Goal: Task Accomplishment & Management: Complete application form

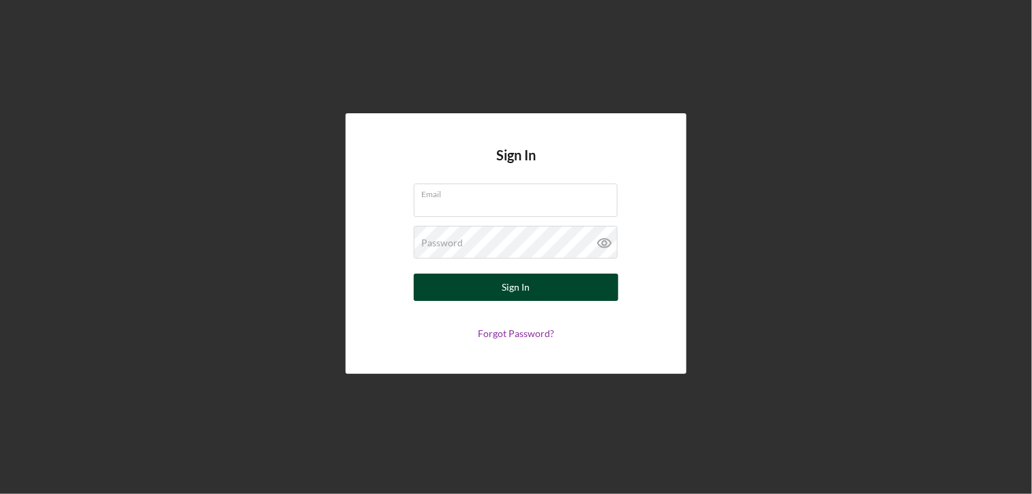
type input "[PERSON_NAME][EMAIL_ADDRESS][DOMAIN_NAME]"
click at [475, 289] on button "Sign In" at bounding box center [516, 286] width 205 height 27
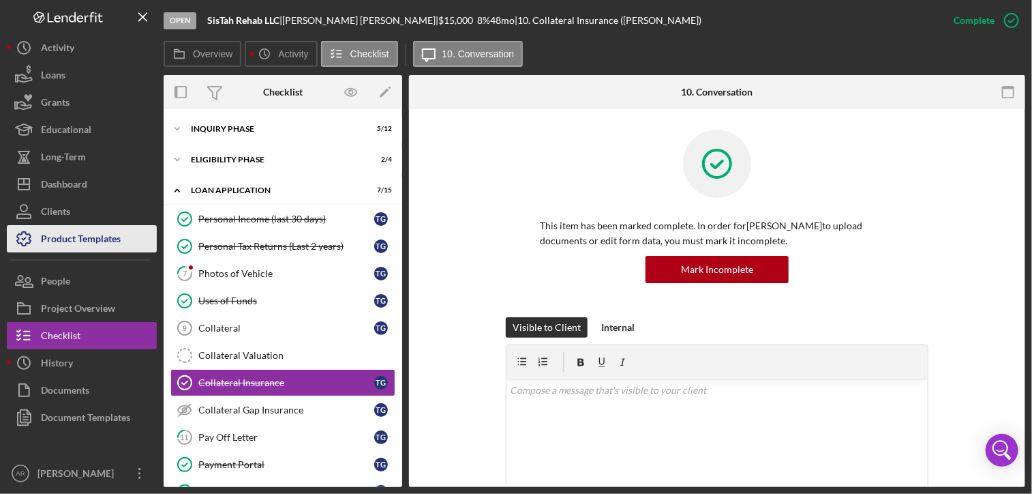
scroll to position [83, 0]
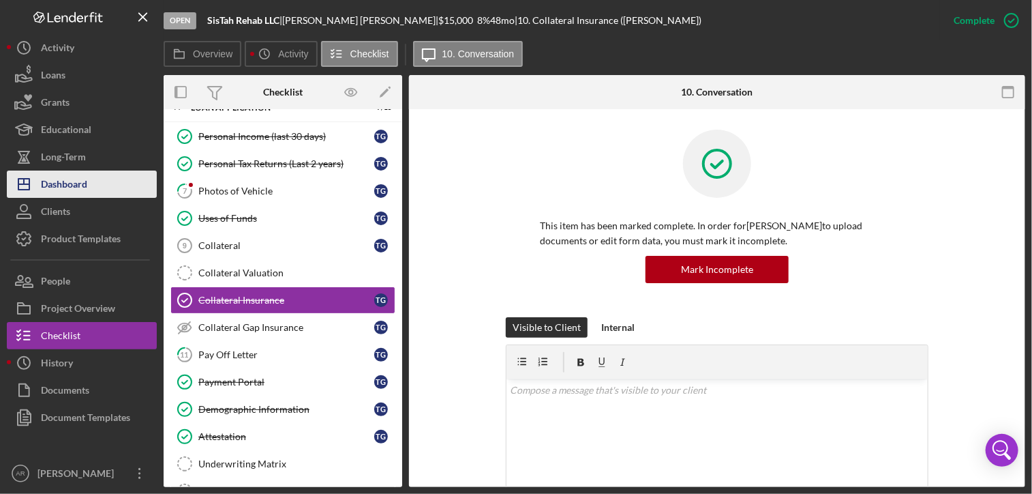
click at [61, 184] on div "Dashboard" at bounding box center [64, 185] width 46 height 31
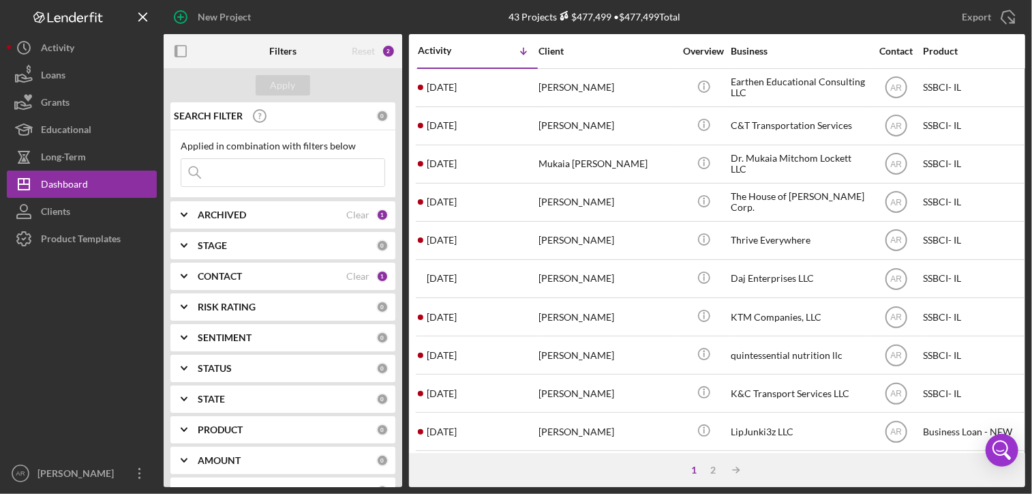
paste input "[PERSON_NAME]"
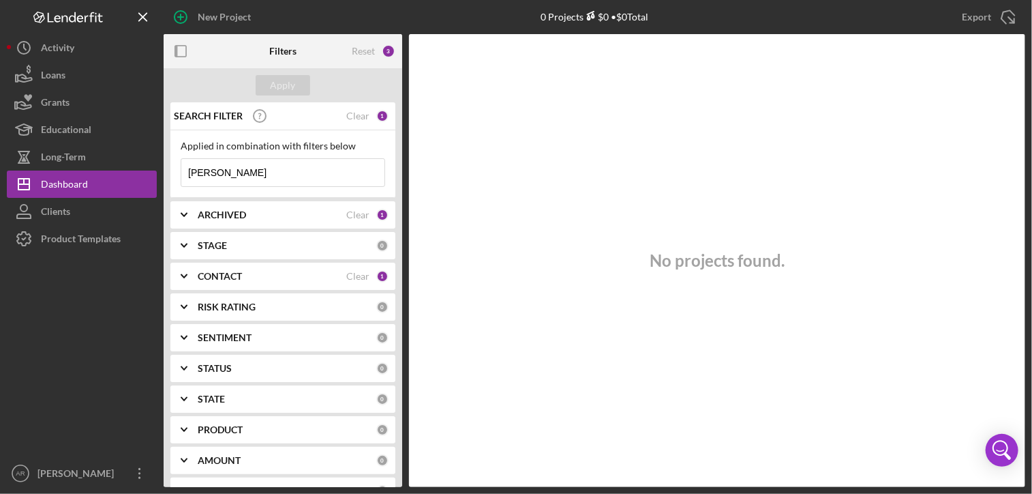
type input "[PERSON_NAME]"
click at [183, 211] on icon "Icon/Expander" at bounding box center [184, 215] width 34 height 34
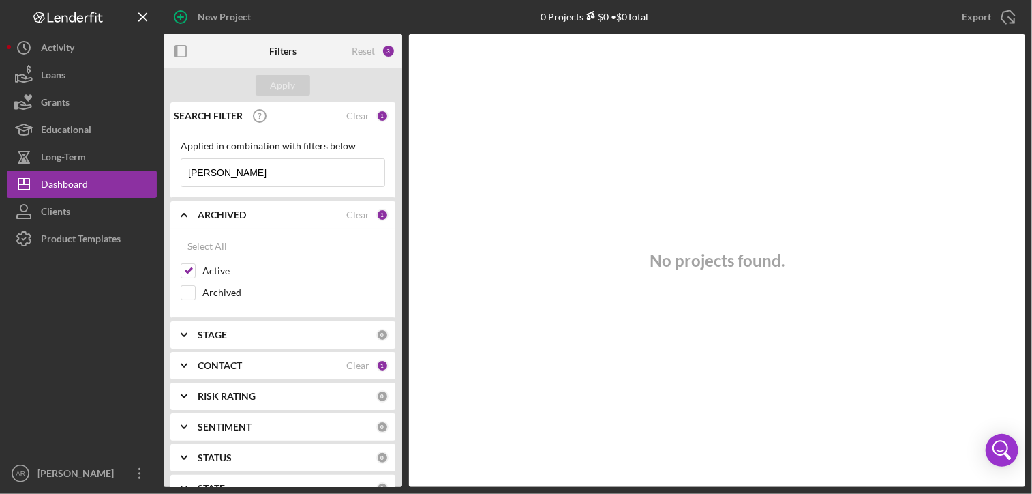
click at [486, 220] on div "No projects found." at bounding box center [717, 260] width 616 height 453
click at [190, 289] on input "Archived" at bounding box center [188, 293] width 14 height 14
checkbox input "true"
click at [185, 366] on icon "Icon/Expander" at bounding box center [184, 365] width 34 height 34
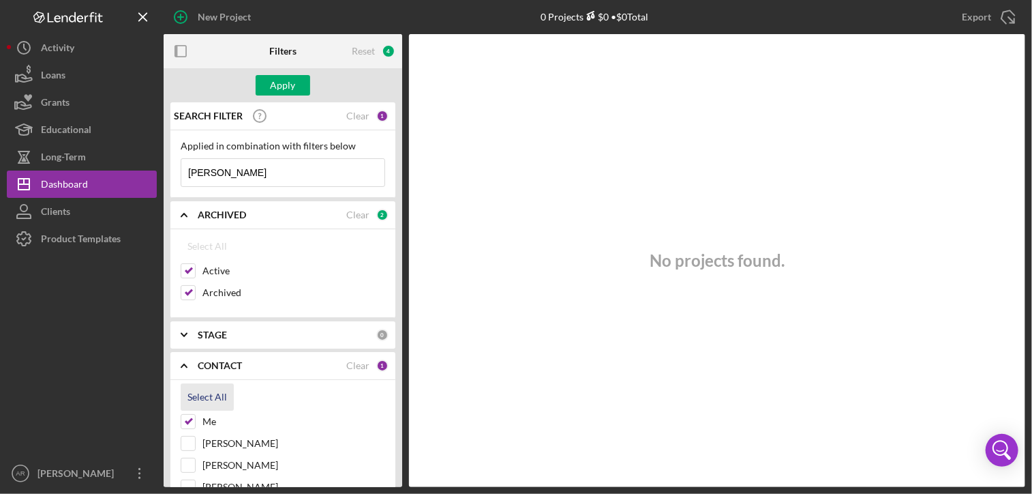
click at [211, 389] on div "Select All" at bounding box center [208, 396] width 40 height 27
checkbox input "true"
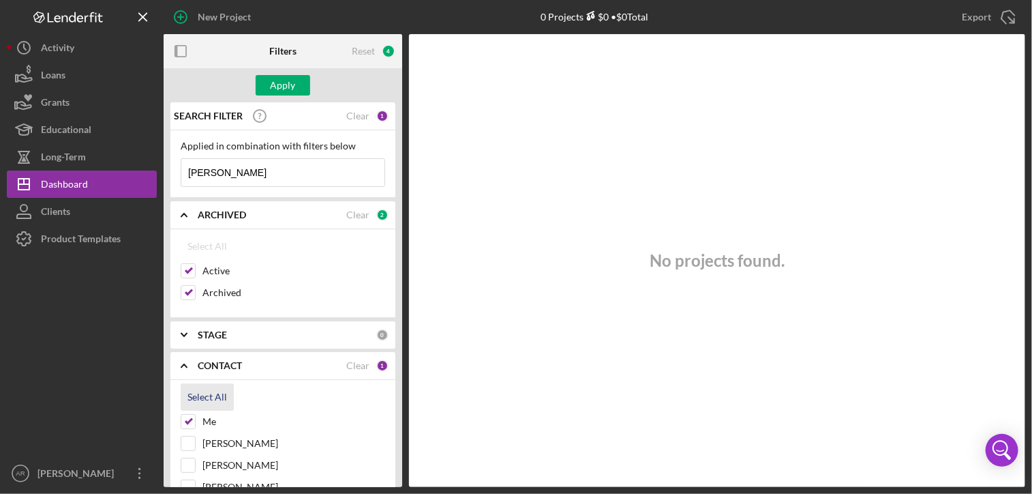
checkbox input "true"
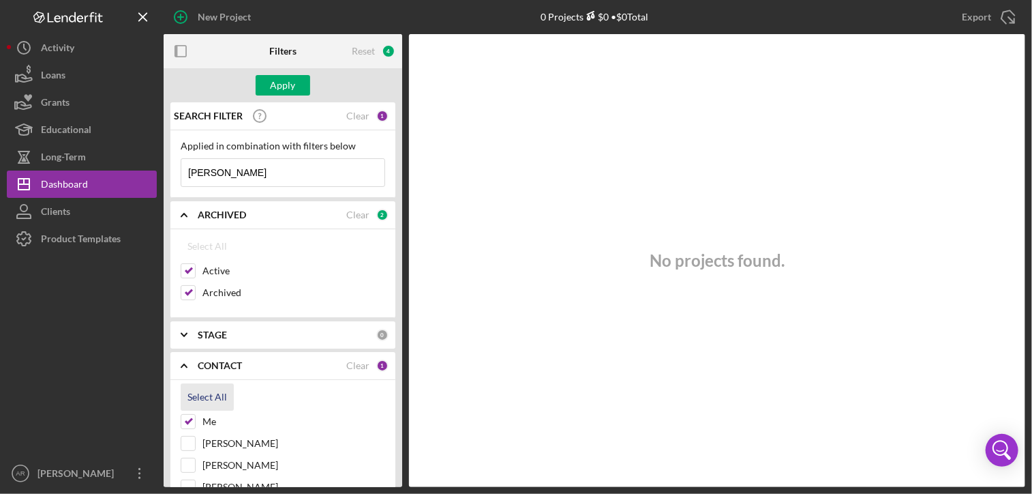
checkbox input "true"
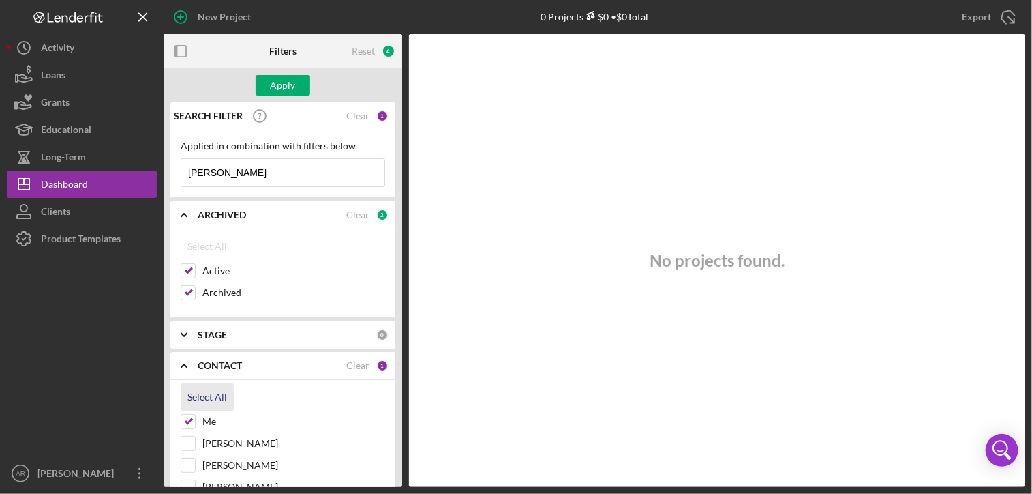
checkbox input "true"
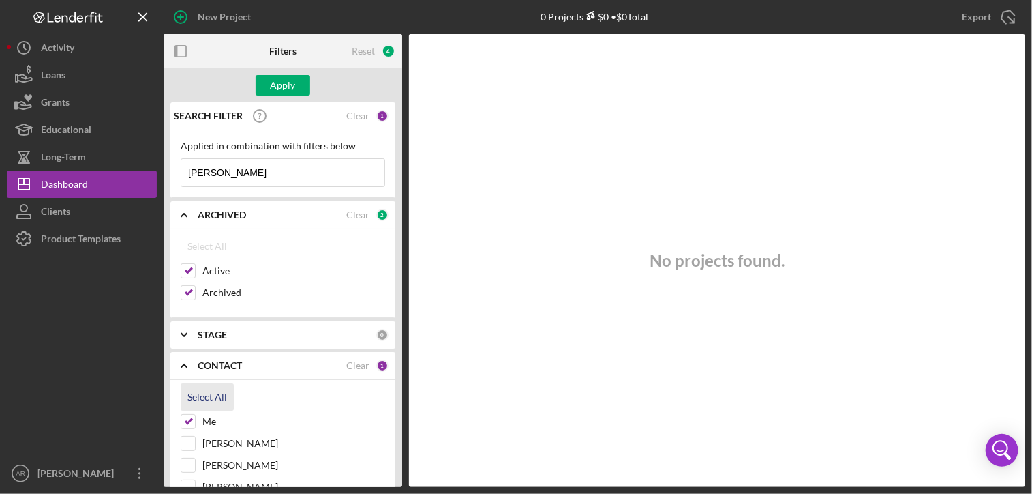
checkbox input "true"
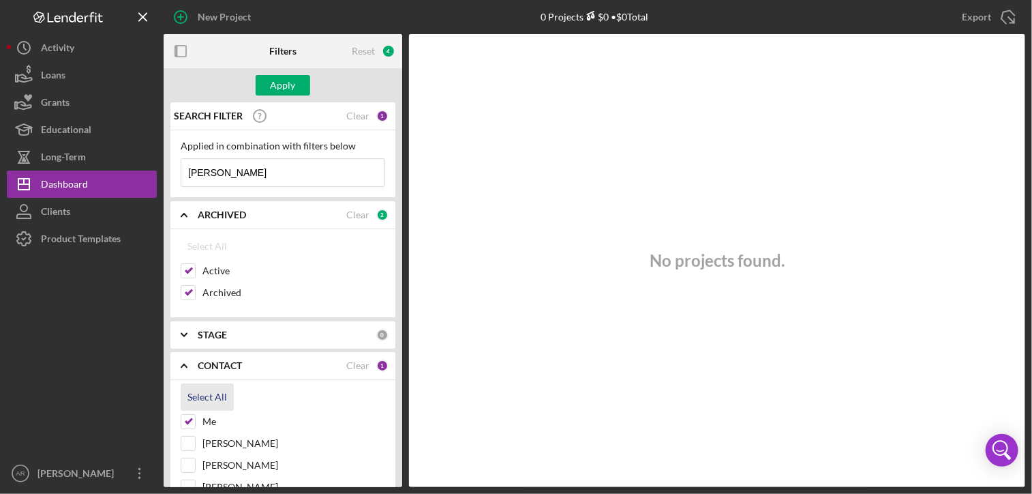
checkbox input "true"
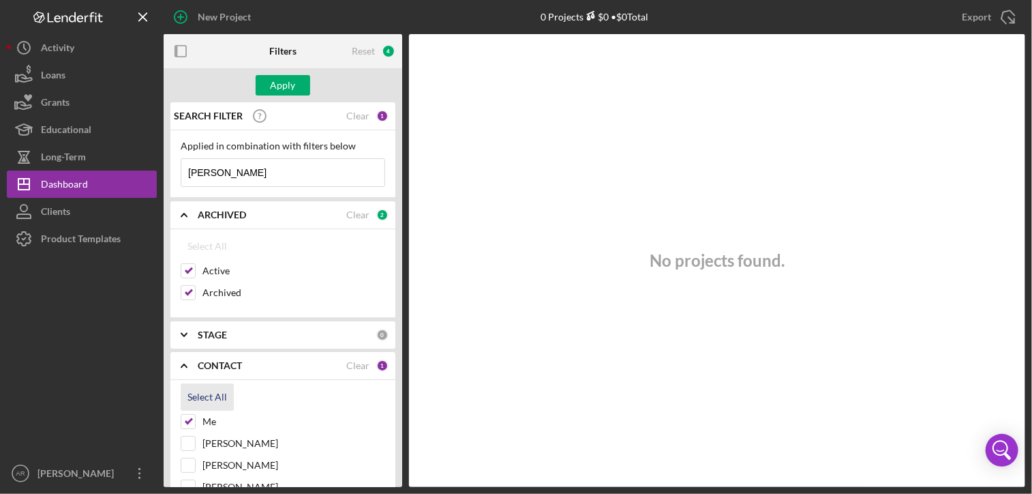
checkbox input "true"
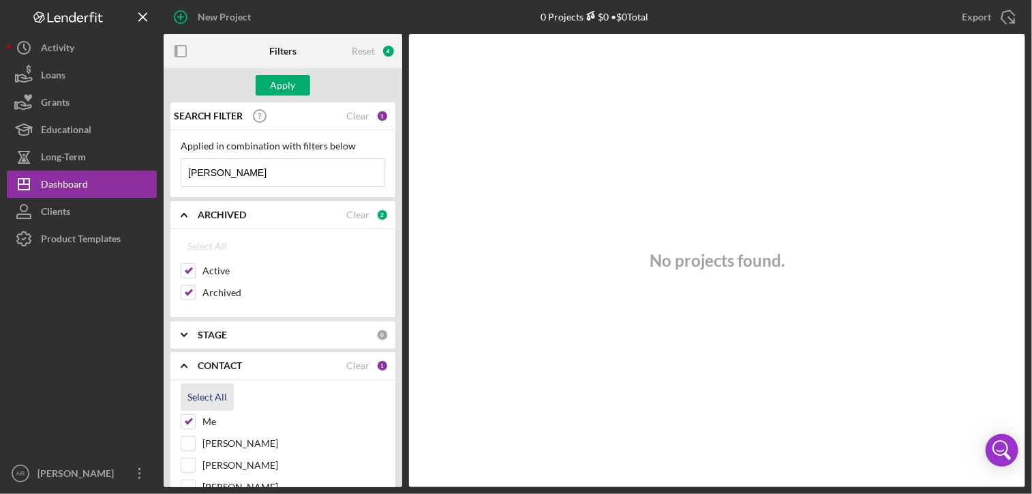
checkbox input "true"
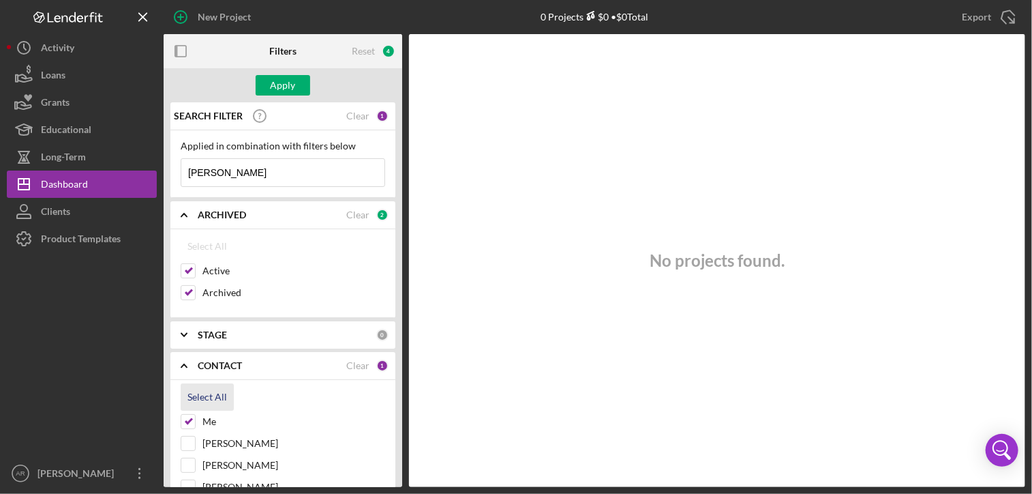
checkbox input "true"
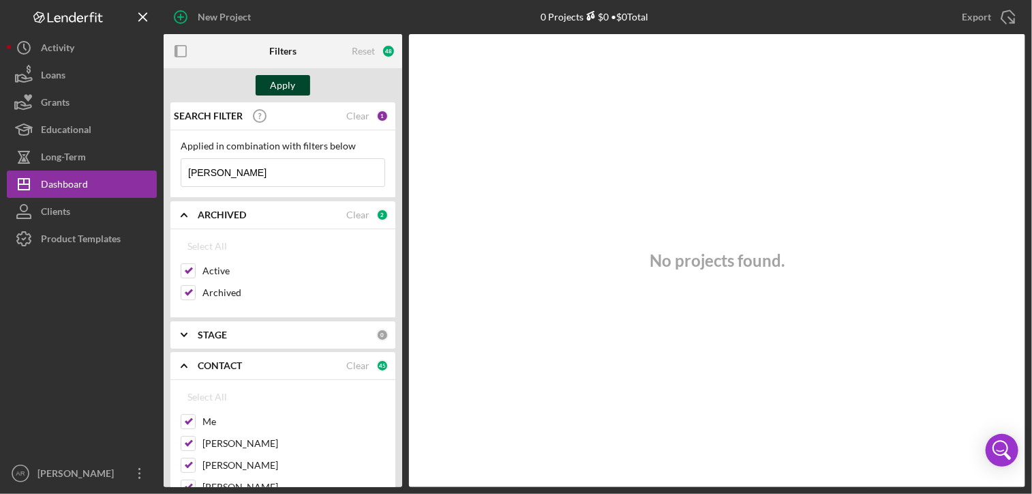
click at [275, 83] on div "Apply" at bounding box center [283, 85] width 25 height 20
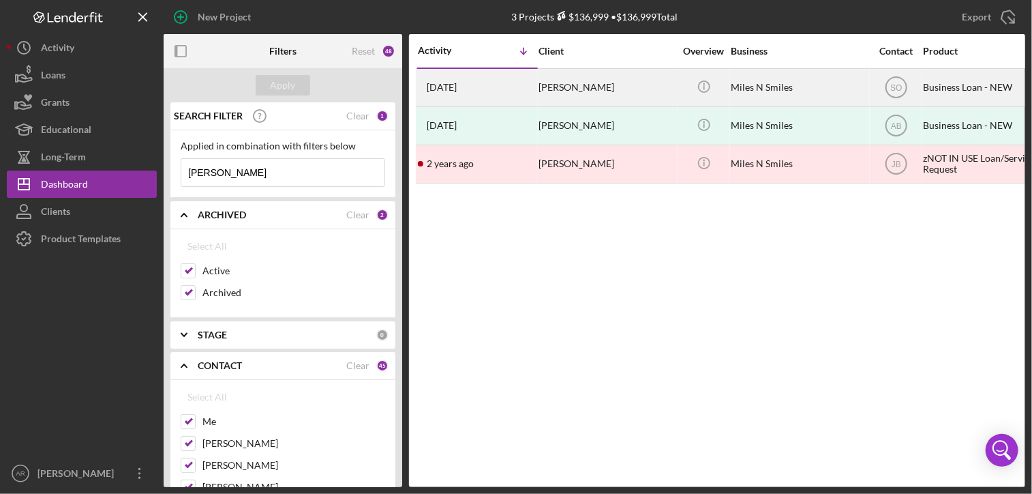
click at [568, 87] on div "[PERSON_NAME]" at bounding box center [607, 88] width 136 height 36
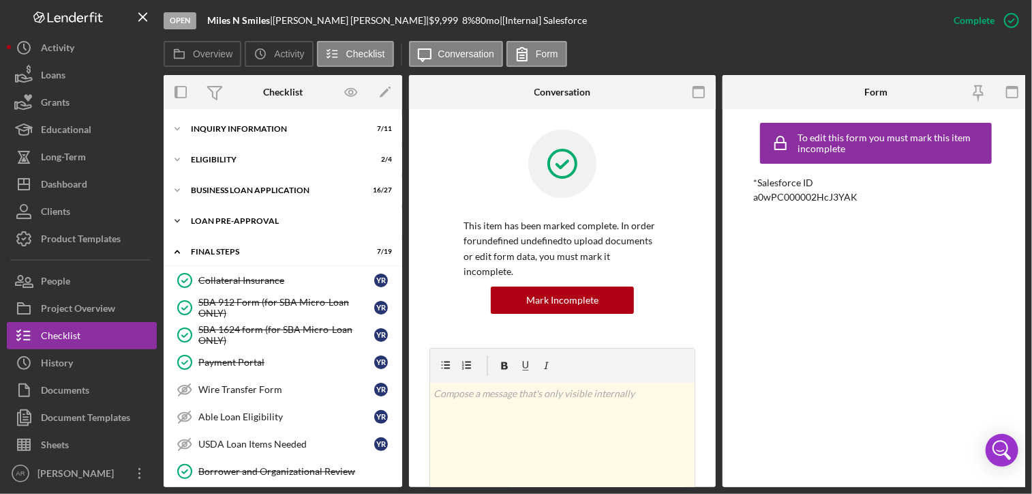
click at [180, 220] on icon "Icon/Expander" at bounding box center [177, 220] width 27 height 27
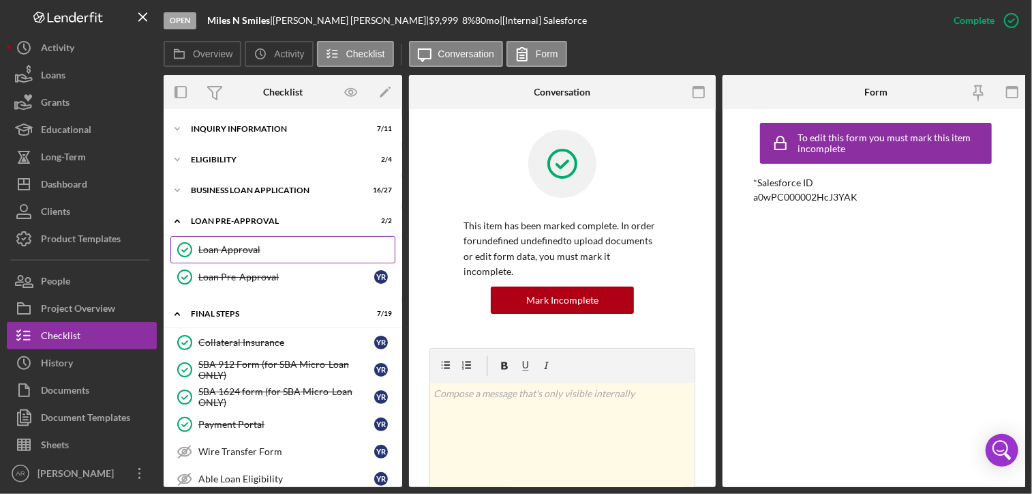
click at [224, 250] on div "Loan Approval" at bounding box center [296, 249] width 196 height 11
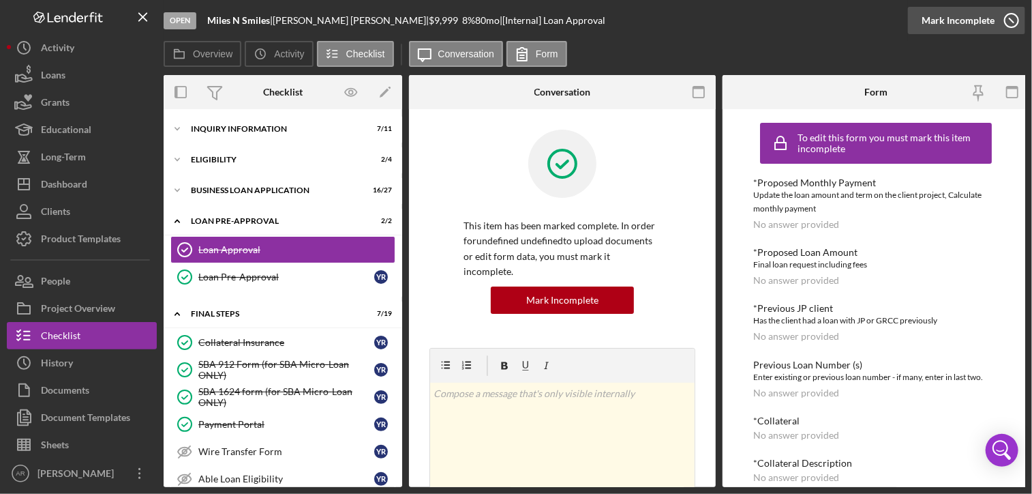
click at [1015, 18] on icon "button" at bounding box center [1012, 20] width 34 height 34
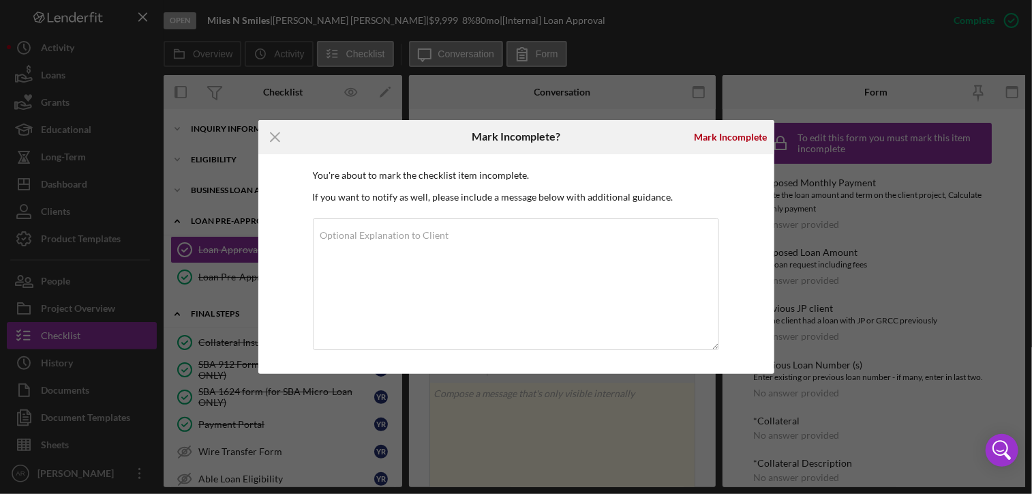
click at [899, 247] on div "Icon/Menu Close Mark Incomplete? [PERSON_NAME] You're about to mark the checkli…" at bounding box center [516, 247] width 1032 height 494
click at [747, 130] on div "Mark Incomplete" at bounding box center [730, 136] width 73 height 27
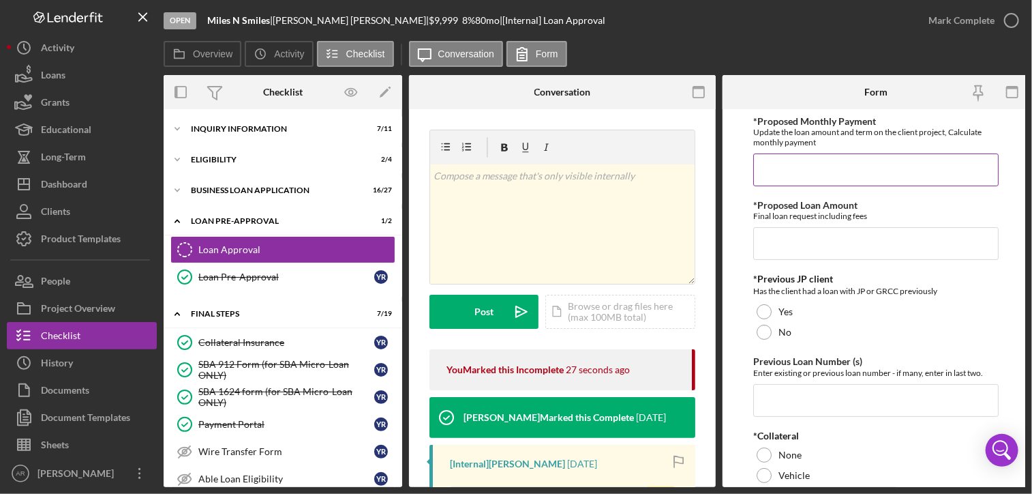
click at [770, 165] on input "*Proposed Monthly Payment" at bounding box center [877, 169] width 246 height 33
type input "$160"
click at [779, 239] on input "*Proposed Loan Amount" at bounding box center [877, 243] width 246 height 33
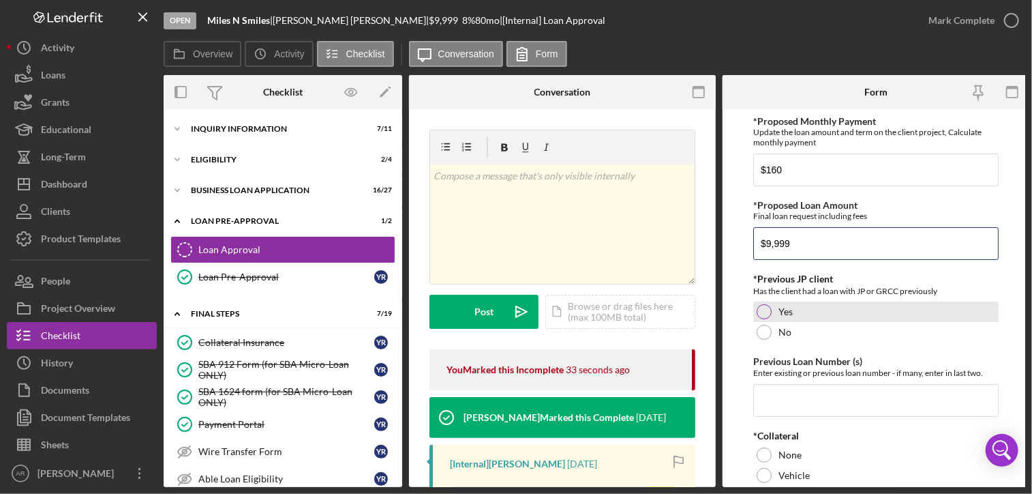
type input "$9,999"
click at [761, 312] on div at bounding box center [764, 311] width 15 height 15
click at [779, 398] on input "Previous Loan Number (s)" at bounding box center [877, 400] width 246 height 33
click at [771, 397] on input "Previous Loan Number (s)" at bounding box center [877, 400] width 246 height 33
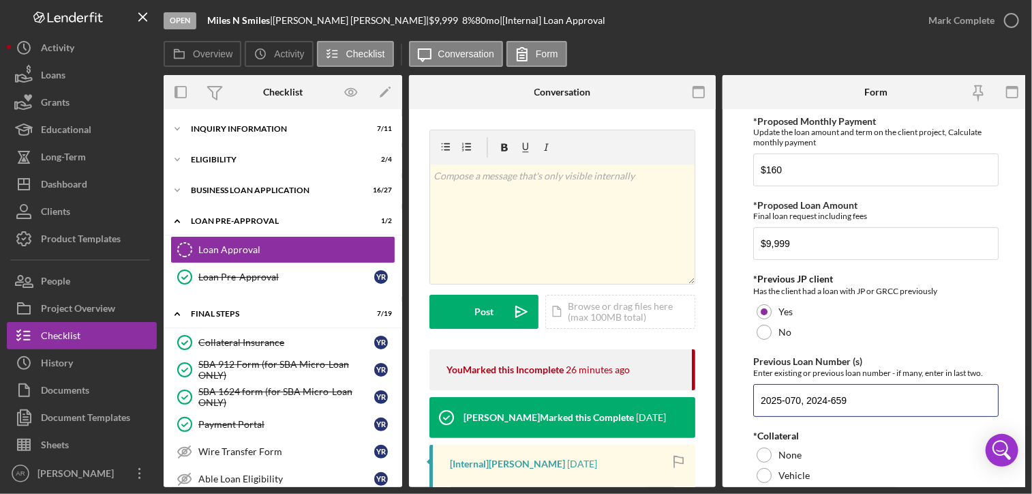
type input "2025-070, 2024-659"
click at [790, 432] on div "*Collateral" at bounding box center [877, 435] width 246 height 11
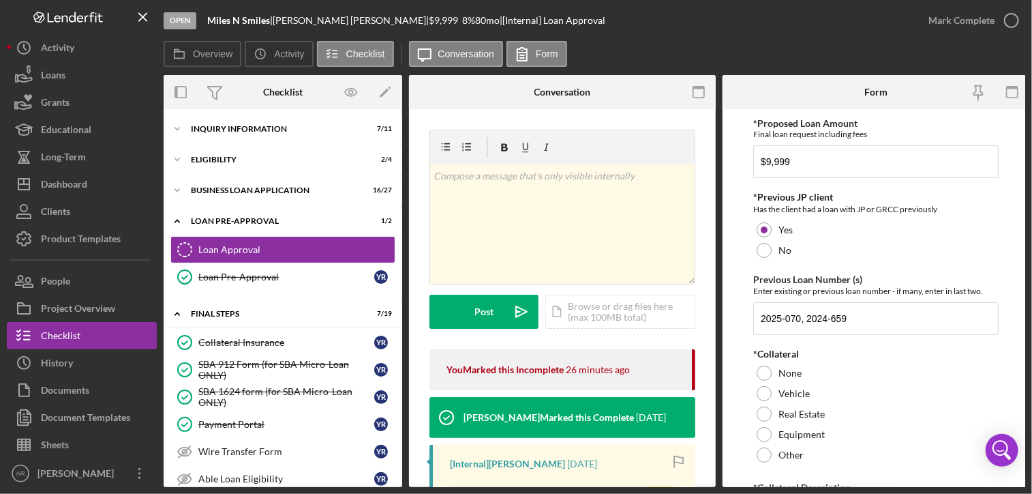
scroll to position [109, 0]
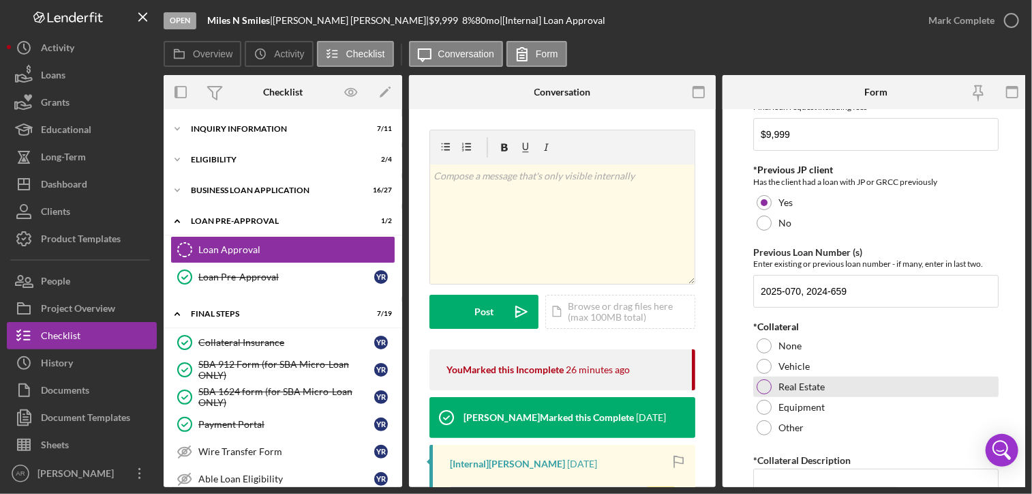
click at [764, 383] on div at bounding box center [764, 386] width 15 height 15
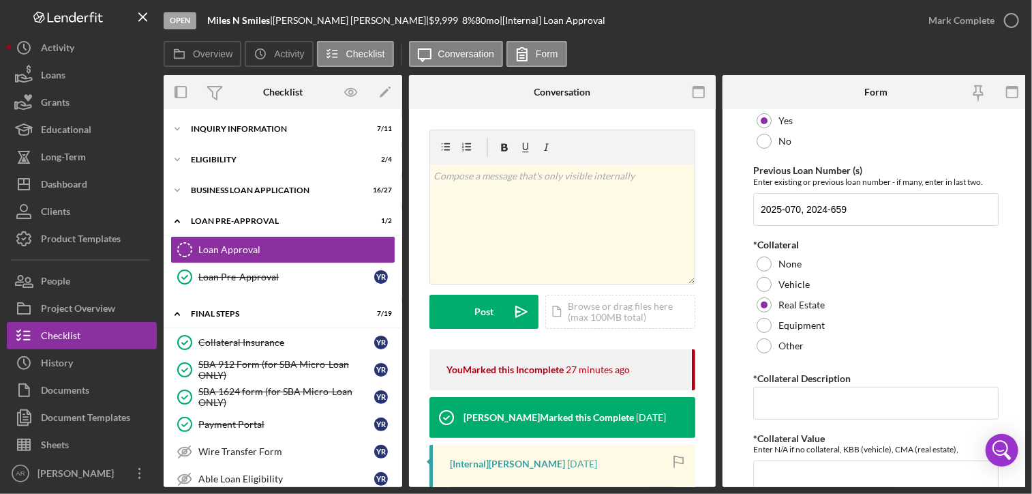
scroll to position [218, 0]
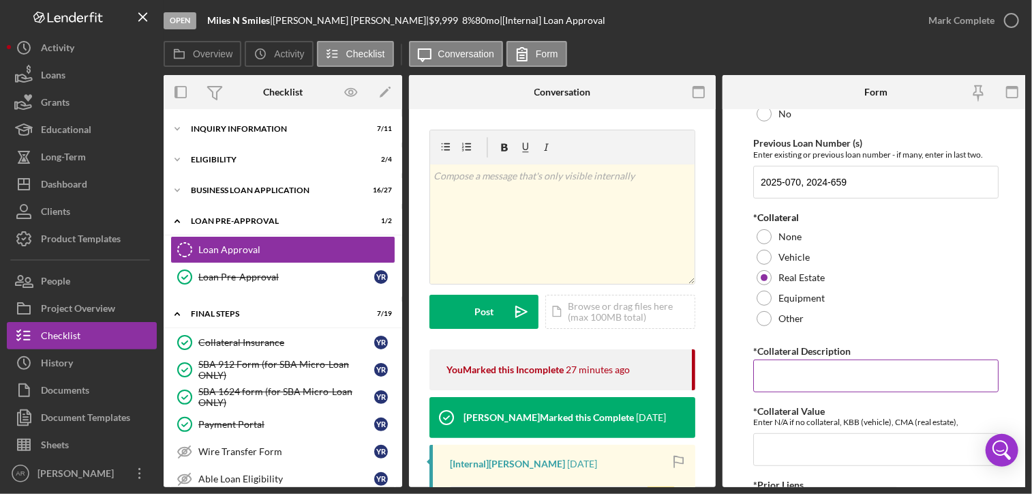
click at [770, 381] on input "*Collateral Description" at bounding box center [877, 375] width 246 height 33
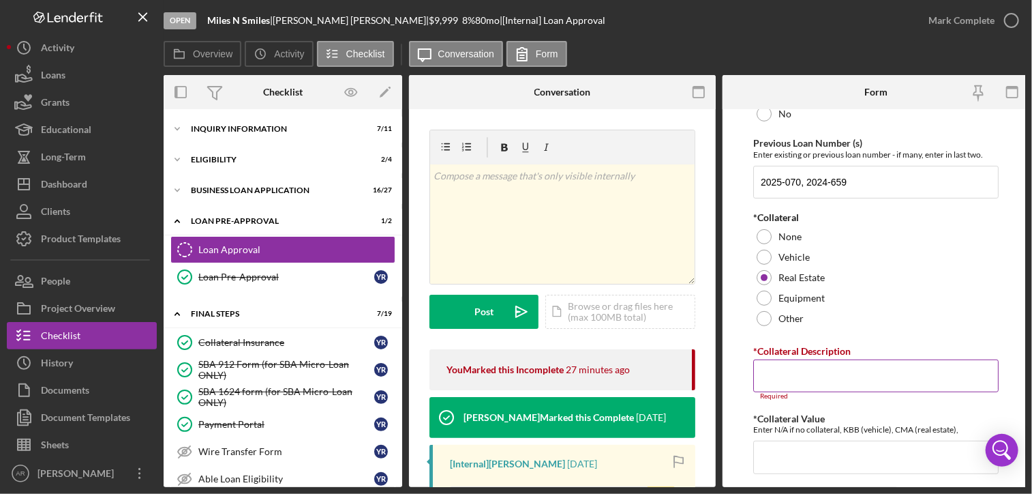
paste input "[STREET_ADDRESS][PERSON_NAME]"
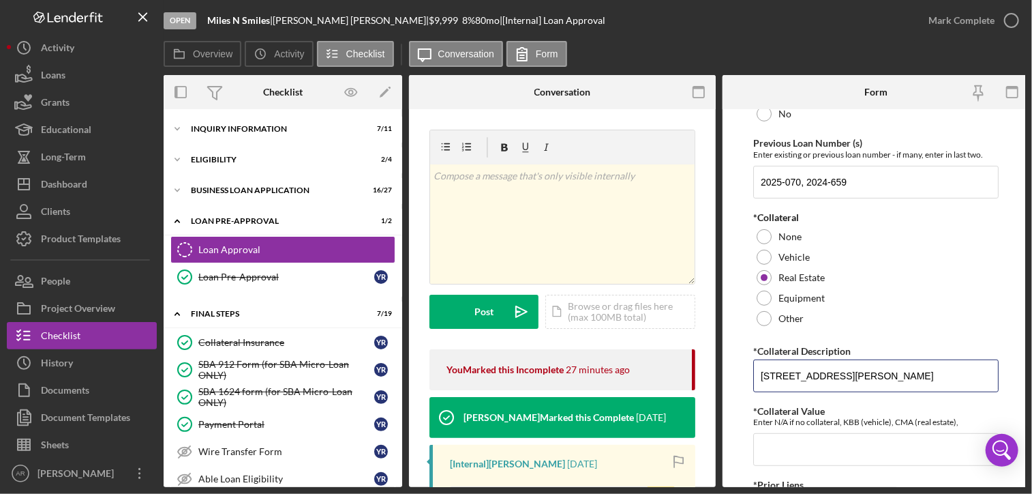
type input "[STREET_ADDRESS][PERSON_NAME]"
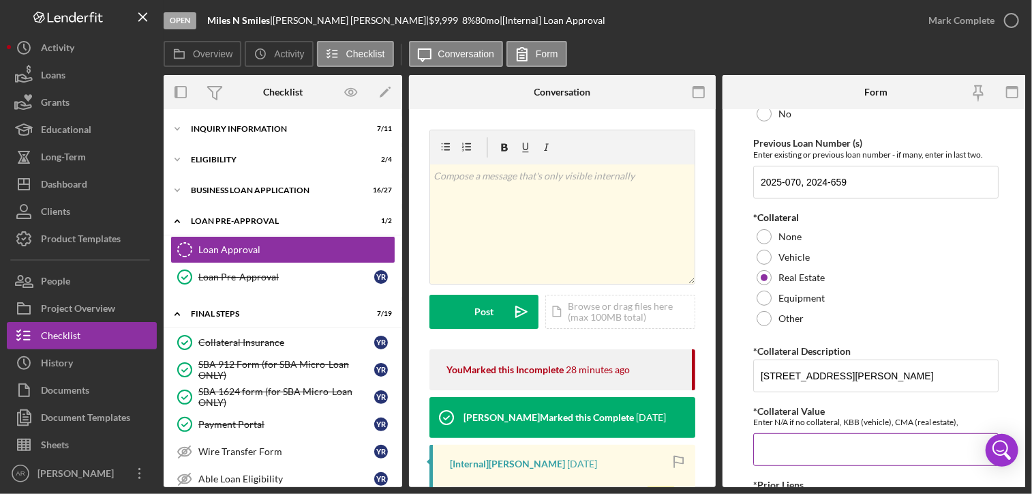
click at [779, 443] on input "*Collateral Value" at bounding box center [877, 449] width 246 height 33
type input "47500"
click at [849, 420] on div "Enter N/A if no collateral, KBB (vehicle), CMA (real estate)," at bounding box center [877, 422] width 246 height 10
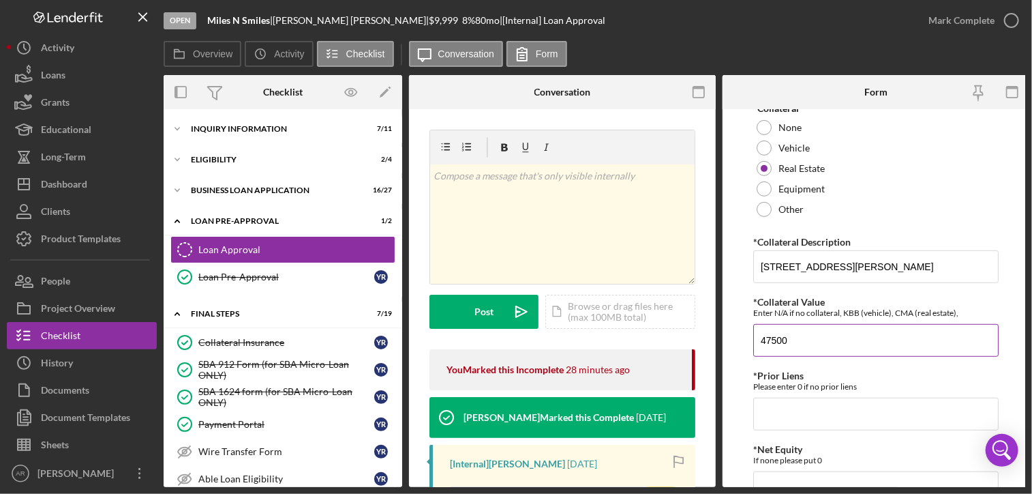
scroll to position [355, 0]
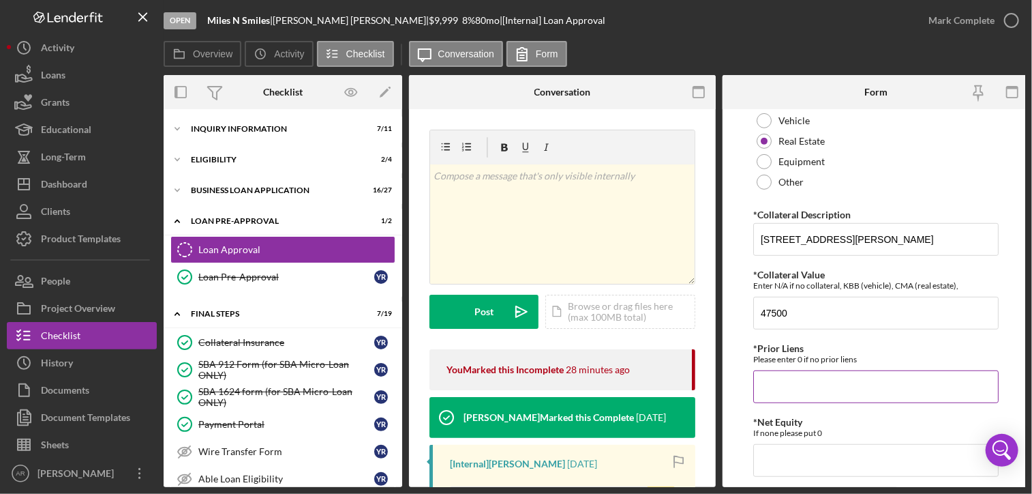
click at [807, 389] on input "*Prior Liens" at bounding box center [877, 386] width 246 height 33
type input "0"
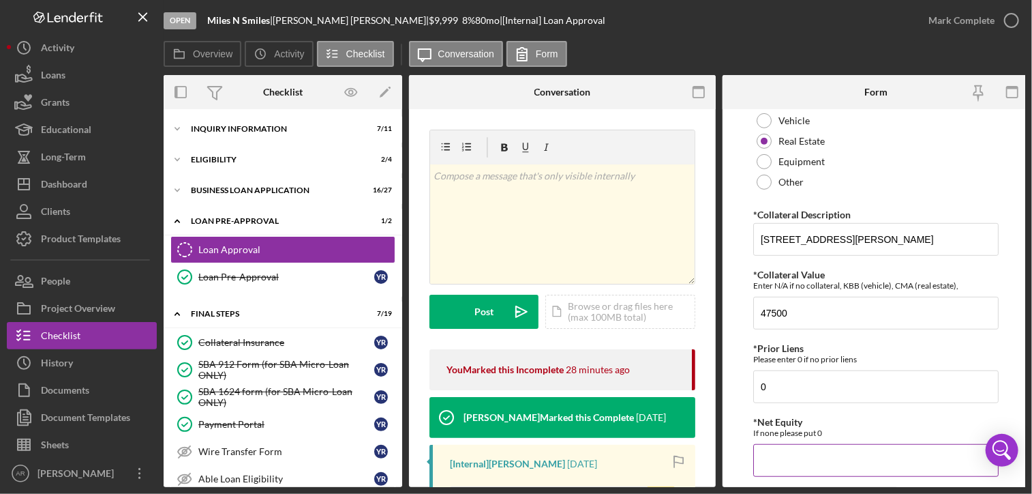
click at [793, 449] on input "*Net Equity" at bounding box center [877, 460] width 246 height 33
type input "47,500"
click at [806, 430] on div "If none please put 0" at bounding box center [877, 433] width 246 height 10
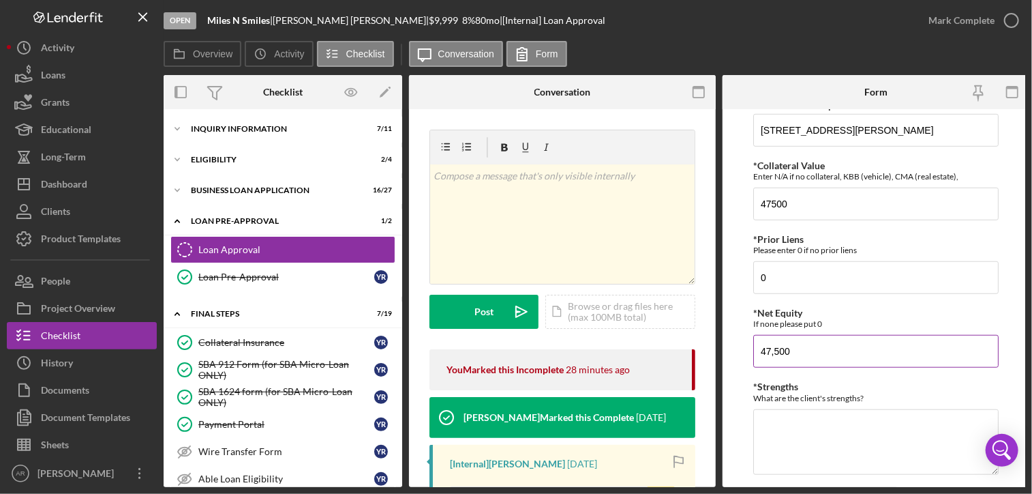
scroll to position [491, 0]
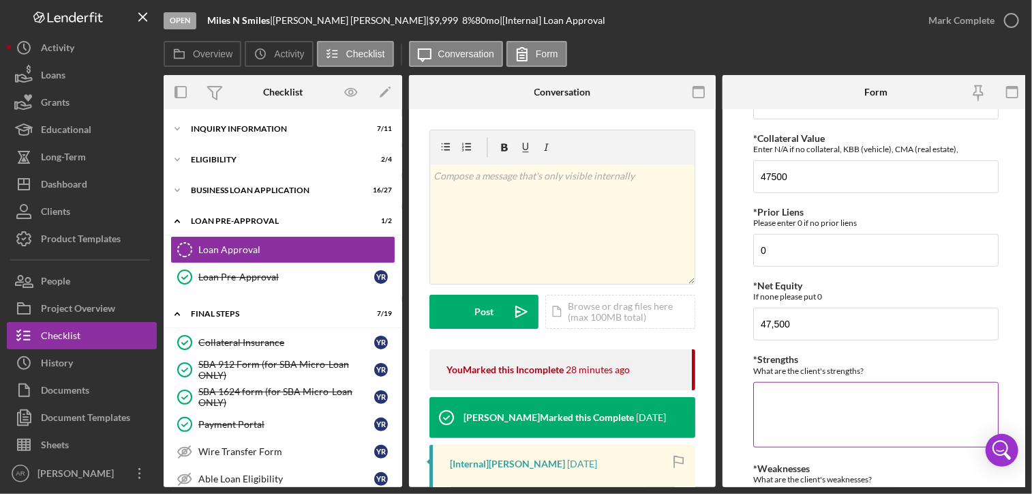
click at [799, 417] on textarea "*Strengths" at bounding box center [877, 414] width 246 height 65
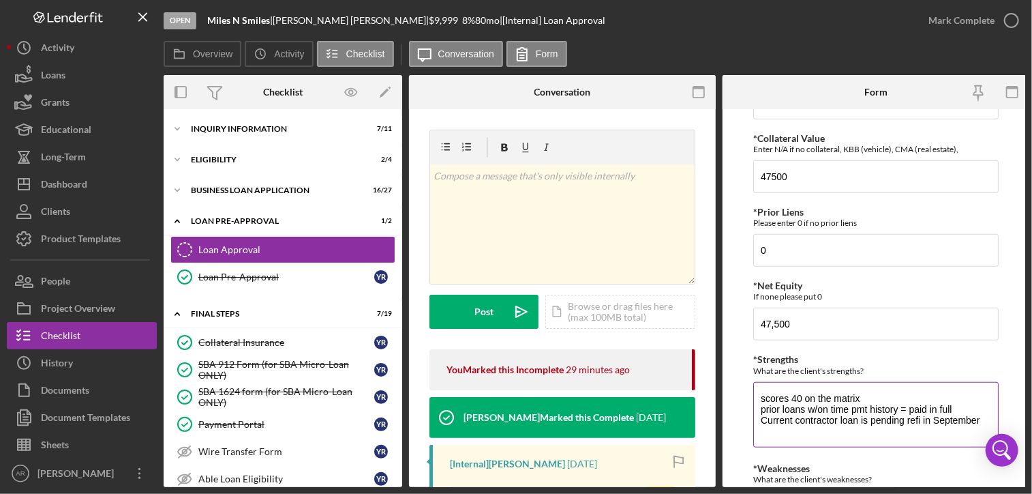
click at [906, 417] on textarea "scores 40 on the matrix prior loans w/on time pmt history = paid in full Curren…" at bounding box center [877, 414] width 246 height 65
click at [984, 417] on textarea "scores 40 on the matrix prior loans w/on time pmt history = paid in full Curren…" at bounding box center [877, 414] width 246 height 65
type textarea "scores 40 on the matrix prior loans w/on time pmt history = paid in full Curren…"
click at [779, 370] on div "What are the client's strengths?" at bounding box center [877, 371] width 246 height 10
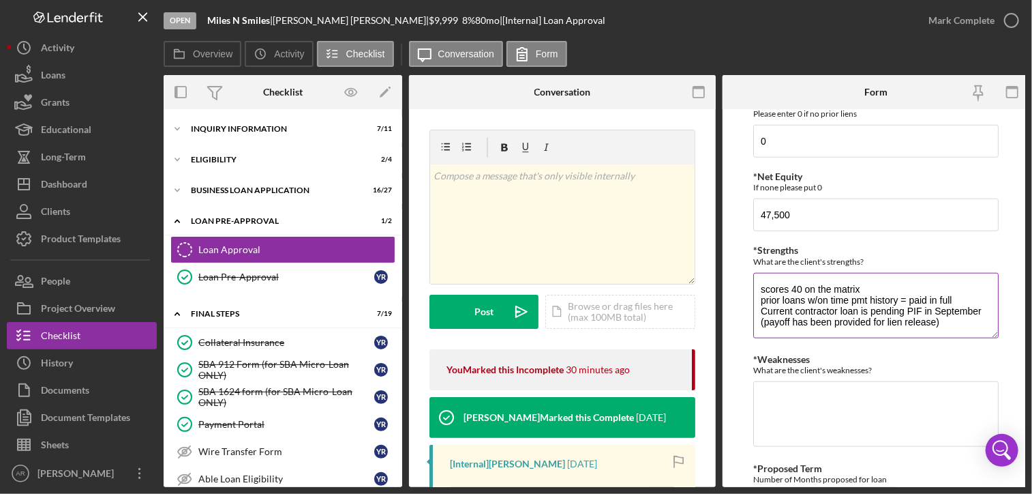
scroll to position [627, 0]
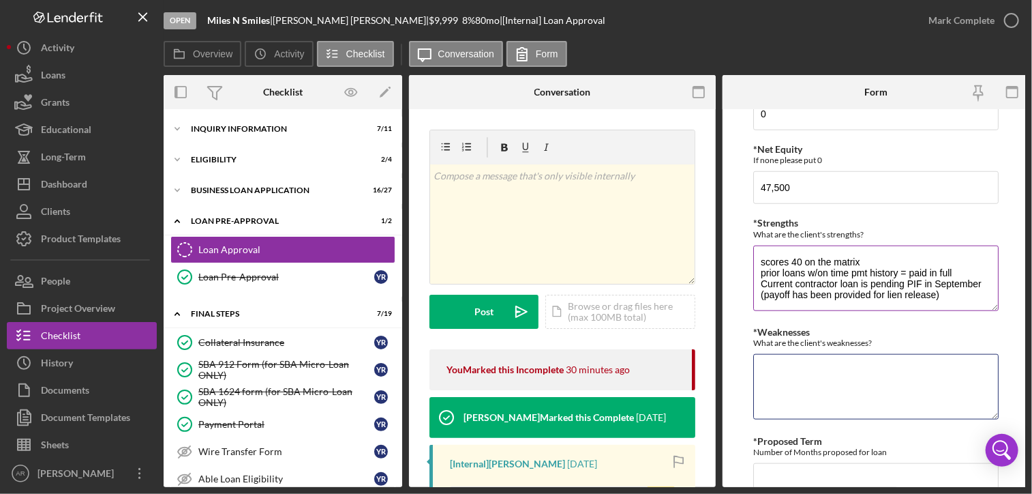
click at [779, 370] on textarea "*Weaknesses" at bounding box center [877, 386] width 246 height 65
type textarea "n/a"
click at [943, 291] on textarea "scores 40 on the matrix prior loans w/on time pmt history = paid in full Curren…" at bounding box center [877, 278] width 246 height 65
type textarea "scores 40 on the matrix prior loans w/on time pmt history = paid in full Curren…"
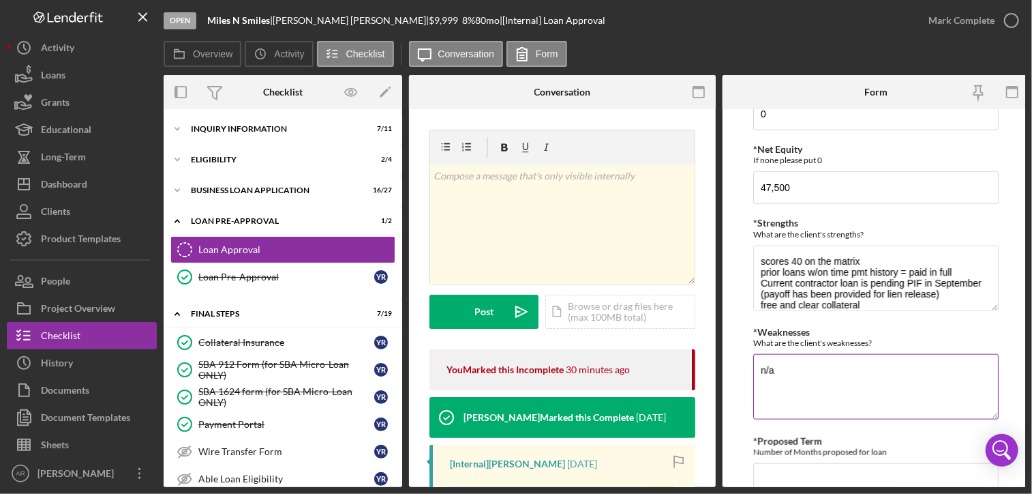
click at [807, 340] on div "What are the client's weaknesses?" at bounding box center [877, 343] width 246 height 10
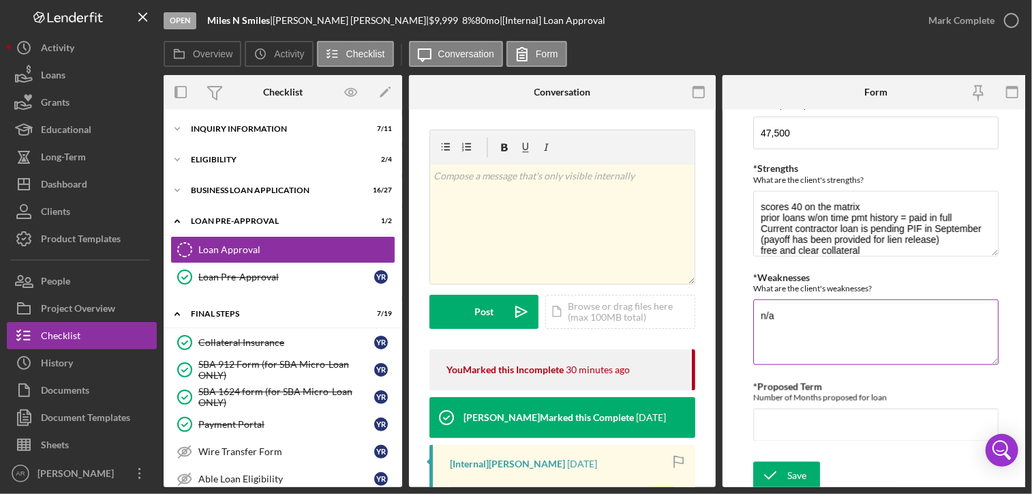
scroll to position [687, 0]
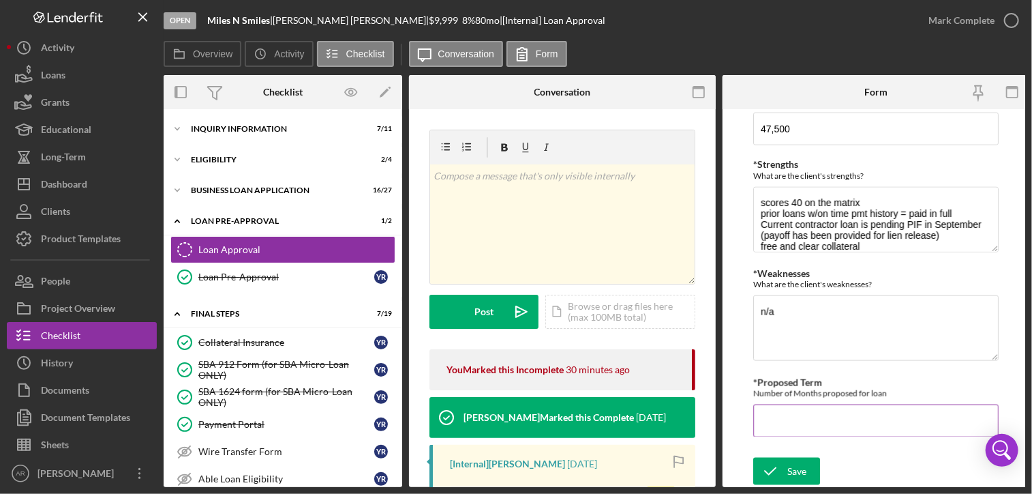
click at [779, 413] on input "*Proposed Term" at bounding box center [877, 420] width 246 height 33
type input "84"
click at [786, 471] on icon "submit" at bounding box center [771, 471] width 34 height 34
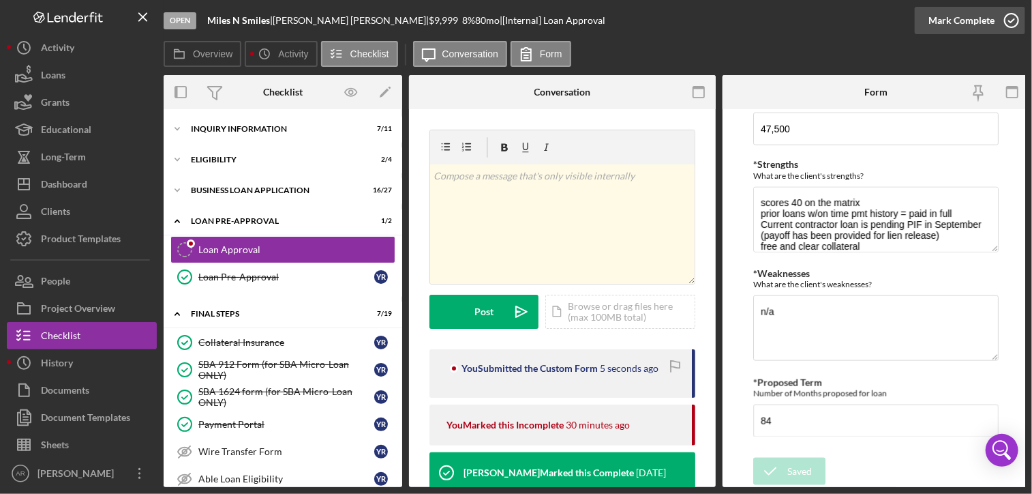
click at [1013, 18] on icon "button" at bounding box center [1012, 20] width 34 height 34
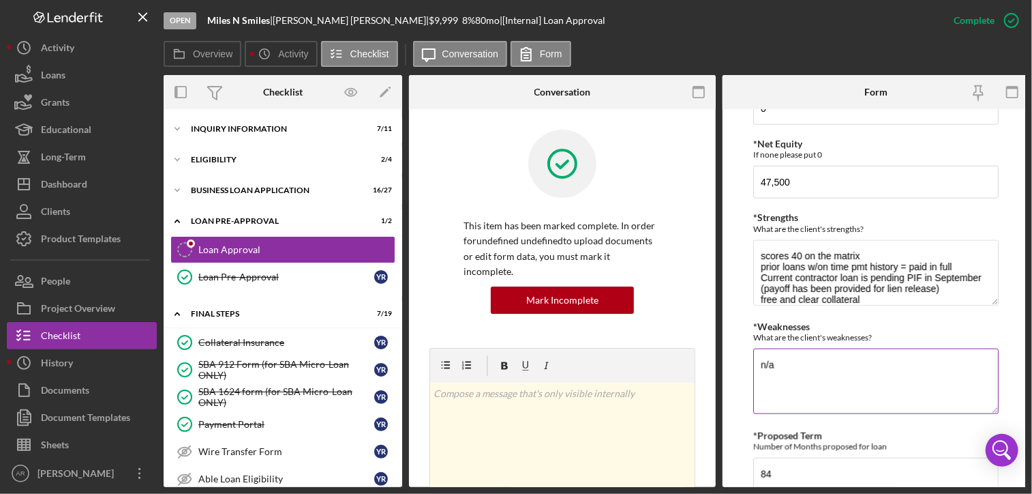
scroll to position [742, 0]
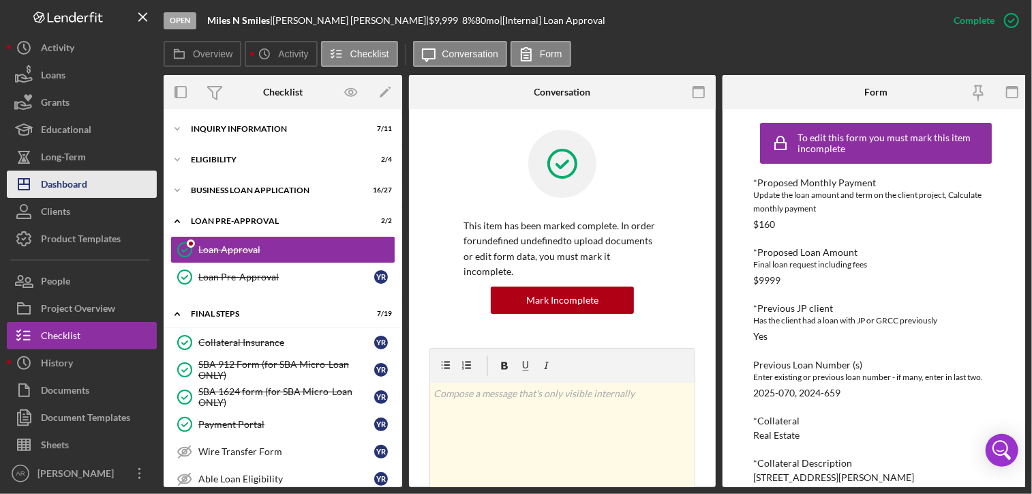
click at [59, 179] on div "Dashboard" at bounding box center [64, 185] width 46 height 31
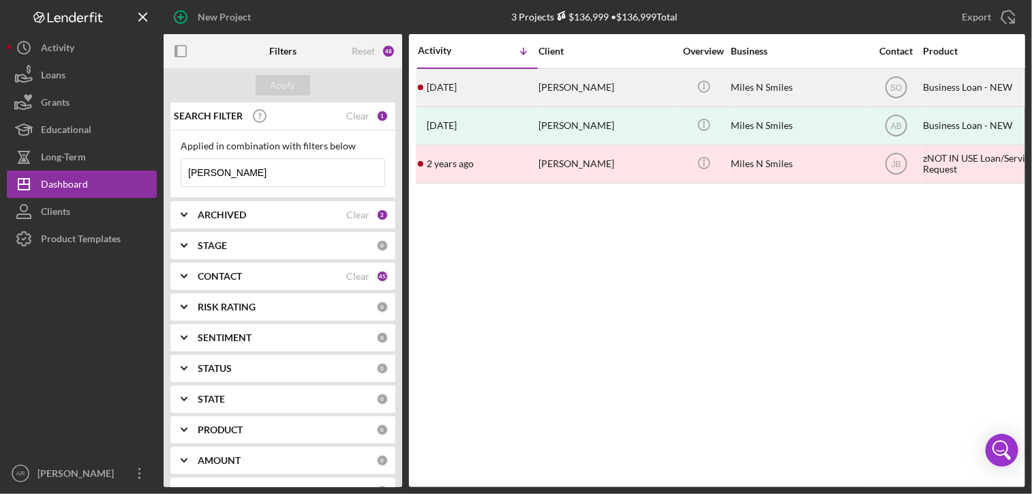
click at [563, 88] on div "[PERSON_NAME]" at bounding box center [607, 88] width 136 height 36
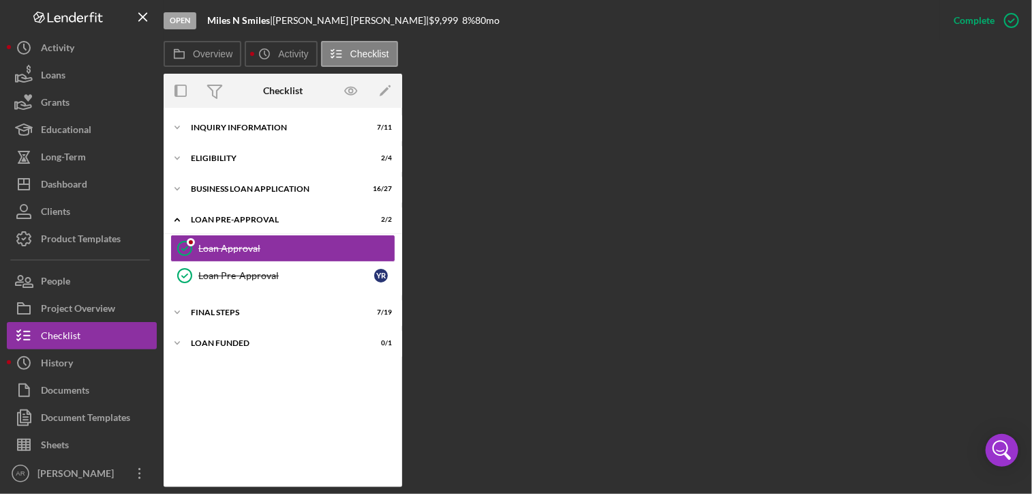
click at [210, 19] on b "Miles N Smiles" at bounding box center [238, 20] width 63 height 12
drag, startPoint x: 281, startPoint y: 18, endPoint x: 344, endPoint y: 24, distance: 63.0
click at [344, 24] on div "[PERSON_NAME] |" at bounding box center [351, 20] width 156 height 11
drag, startPoint x: 344, startPoint y: 24, endPoint x: 336, endPoint y: 23, distance: 8.3
copy div "[PERSON_NAME]"
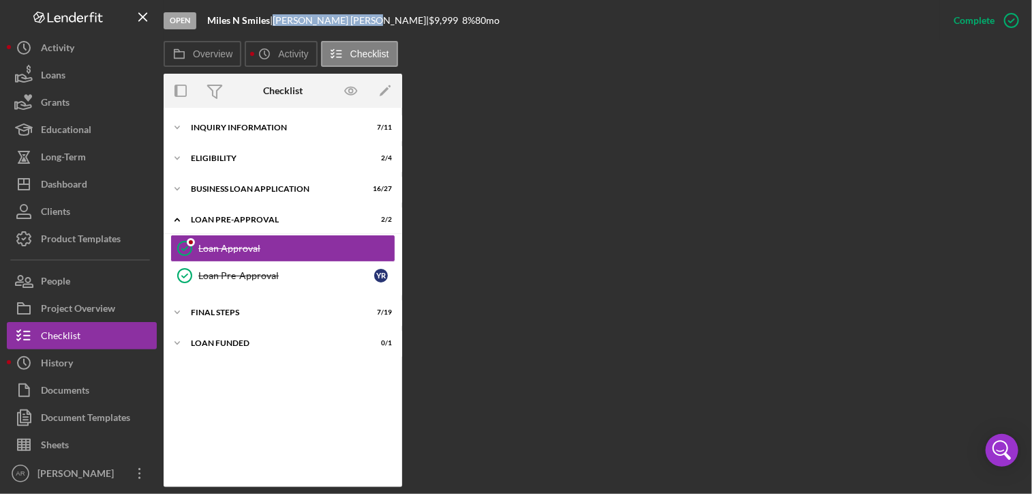
click at [548, 220] on div "Overview Internal Workflow Stage Open Icon/Dropdown Arrow Archive (can unarchiv…" at bounding box center [595, 280] width 862 height 413
drag, startPoint x: 207, startPoint y: 18, endPoint x: 270, endPoint y: 21, distance: 62.8
click at [270, 21] on div "Miles N Smiles |" at bounding box center [239, 20] width 65 height 11
click at [177, 187] on icon "Icon/Expander" at bounding box center [177, 188] width 27 height 27
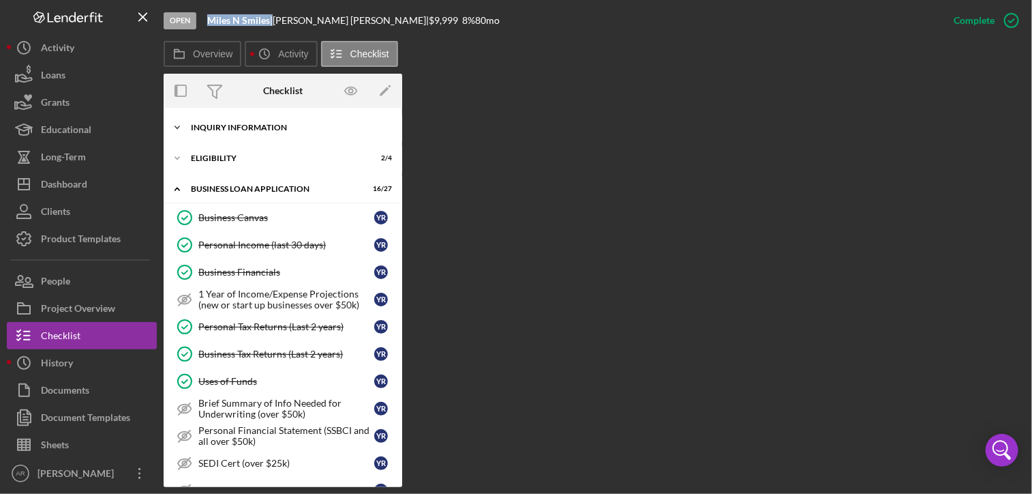
click at [173, 122] on icon "Icon/Expander" at bounding box center [177, 127] width 27 height 27
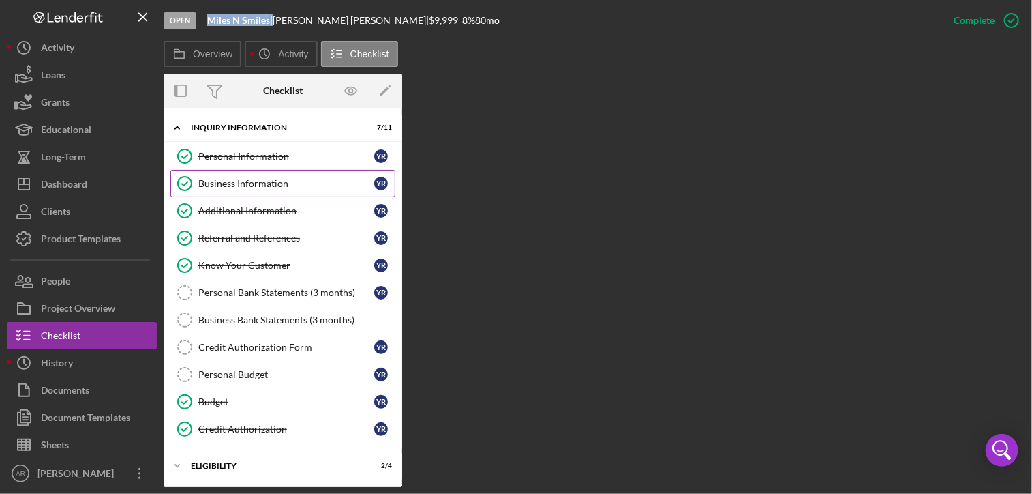
click at [233, 178] on div "Business Information" at bounding box center [286, 183] width 176 height 11
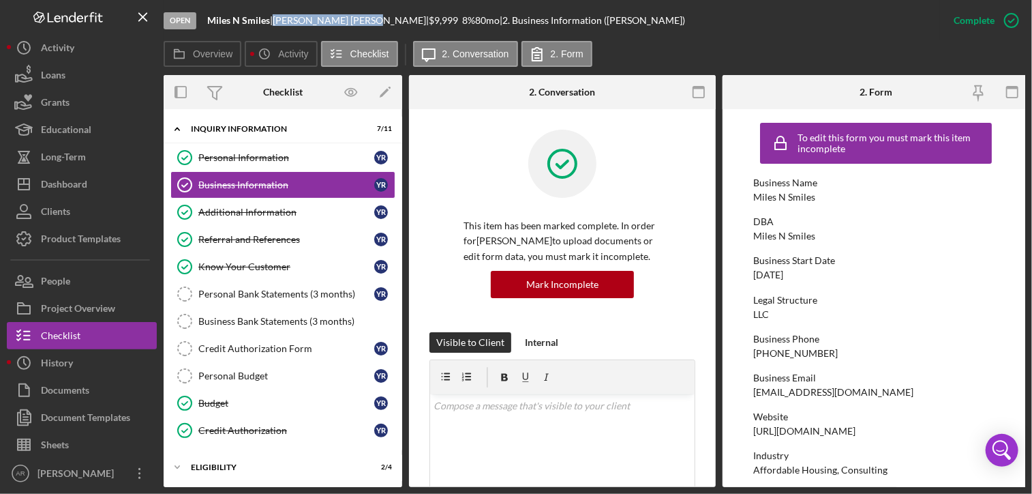
drag, startPoint x: 282, startPoint y: 20, endPoint x: 343, endPoint y: 20, distance: 61.4
click at [343, 20] on div "[PERSON_NAME] |" at bounding box center [351, 20] width 156 height 11
copy div "[PERSON_NAME]"
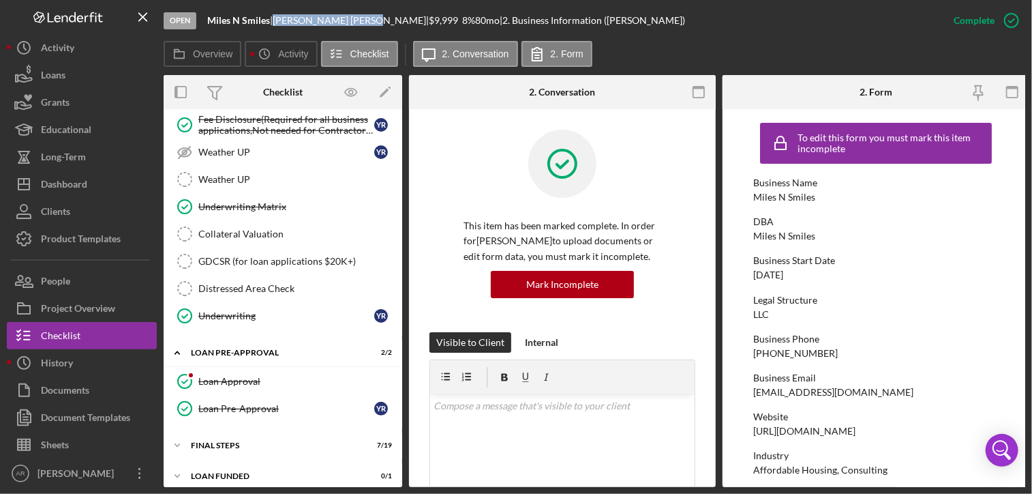
scroll to position [922, 0]
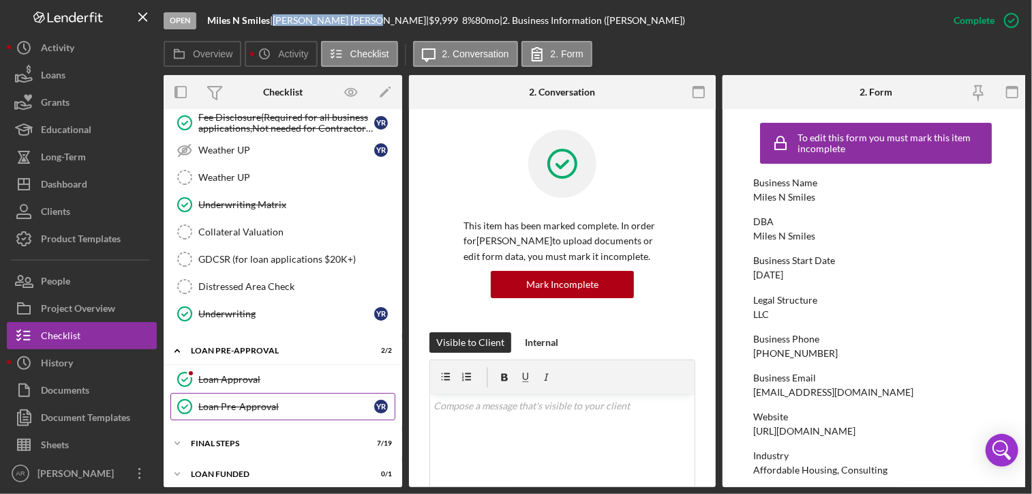
click at [224, 401] on div "Loan Pre-Approval" at bounding box center [286, 406] width 176 height 11
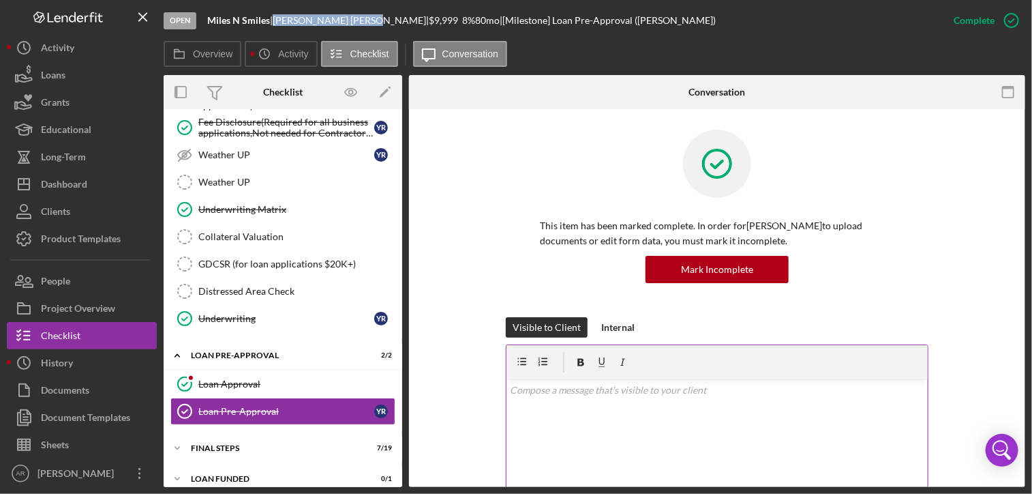
scroll to position [919, 0]
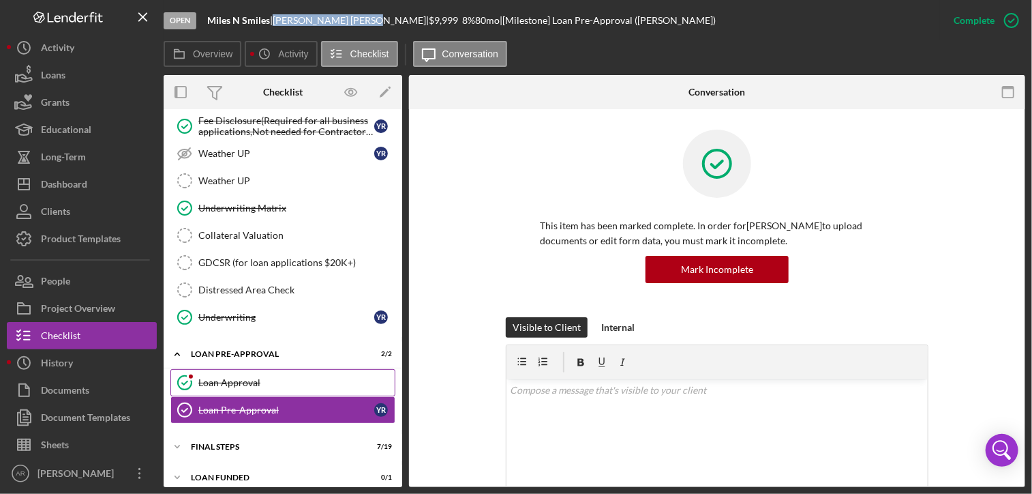
click at [237, 377] on div "Loan Approval" at bounding box center [296, 382] width 196 height 11
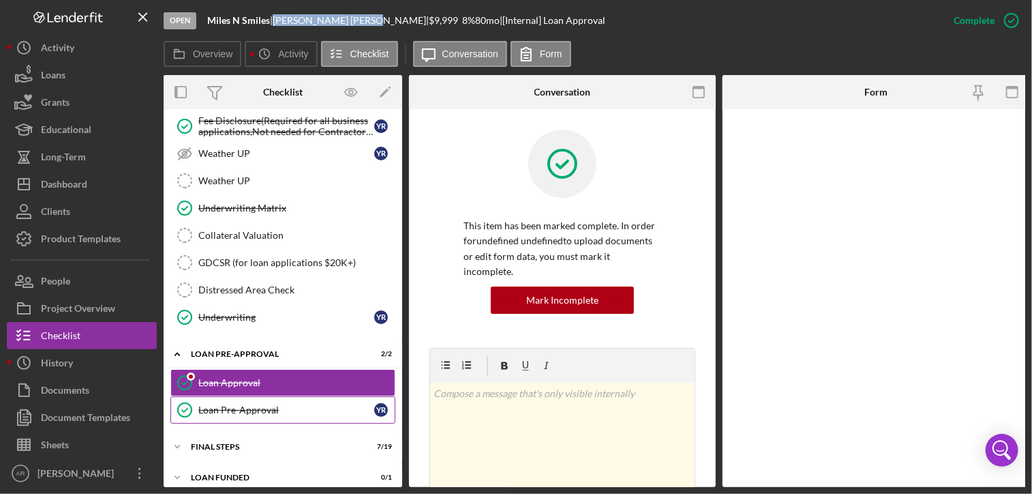
scroll to position [919, 0]
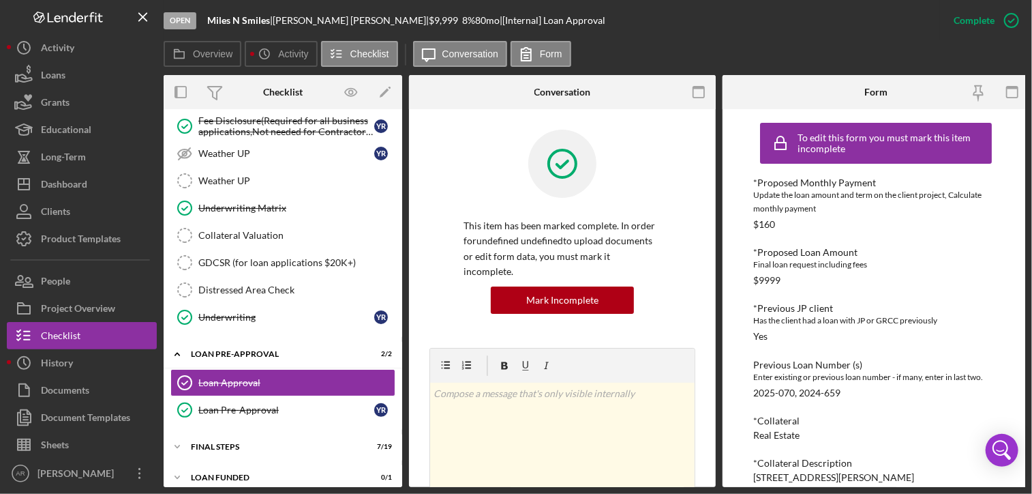
click at [779, 378] on div "Enter existing or previous loan number - if many, enter in last two." at bounding box center [877, 377] width 246 height 14
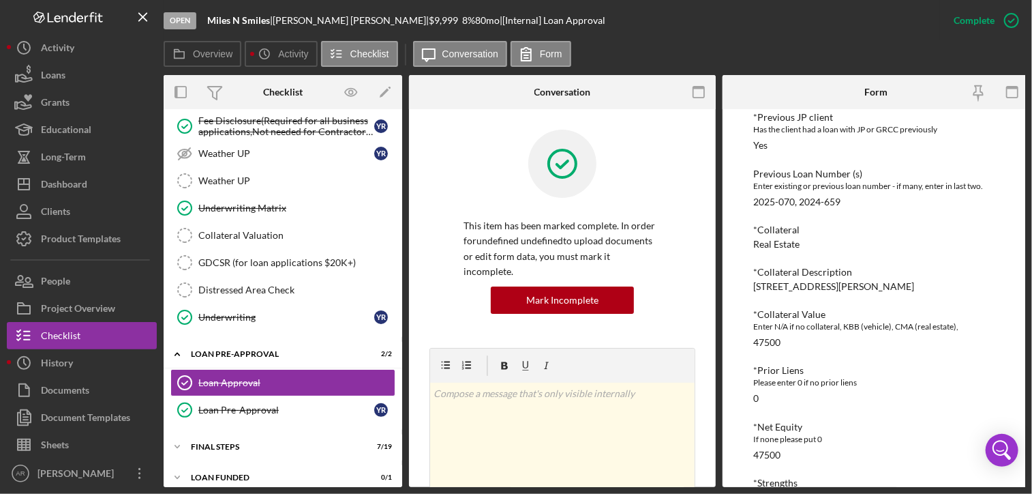
scroll to position [218, 0]
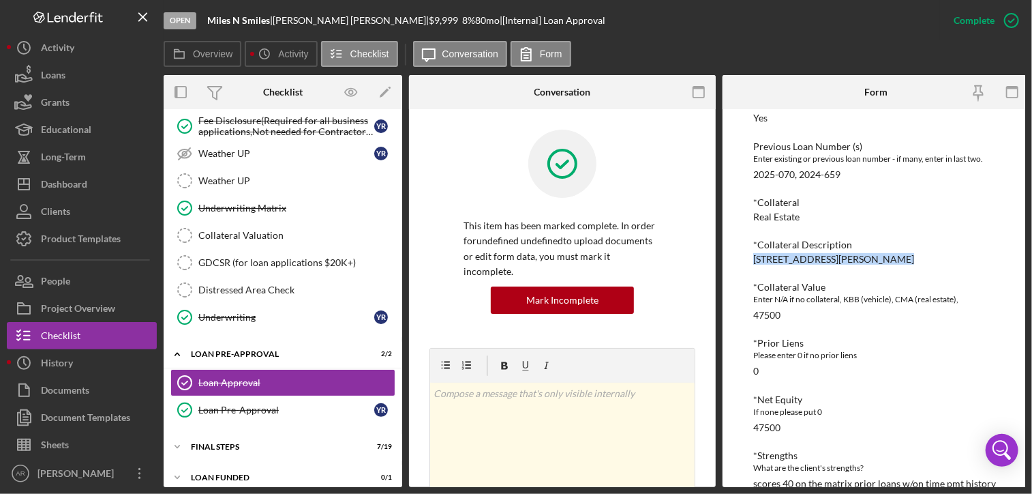
drag, startPoint x: 755, startPoint y: 258, endPoint x: 876, endPoint y: 261, distance: 120.7
click at [876, 261] on div "[STREET_ADDRESS][PERSON_NAME]" at bounding box center [834, 259] width 161 height 11
drag, startPoint x: 876, startPoint y: 261, endPoint x: 845, endPoint y: 260, distance: 30.7
copy div "[STREET_ADDRESS][PERSON_NAME]"
drag, startPoint x: 278, startPoint y: 19, endPoint x: 341, endPoint y: 21, distance: 62.8
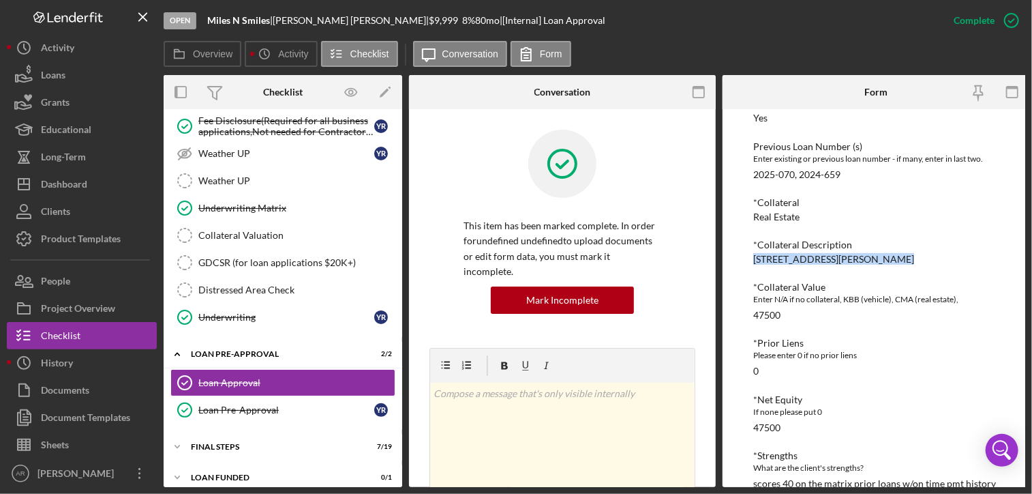
click at [341, 21] on div "Miles N Smiles | [PERSON_NAME] | $9,999 $9,999 8 % 80 mo | [Internal] Loan Appr…" at bounding box center [406, 20] width 398 height 11
copy div "[PERSON_NAME]"
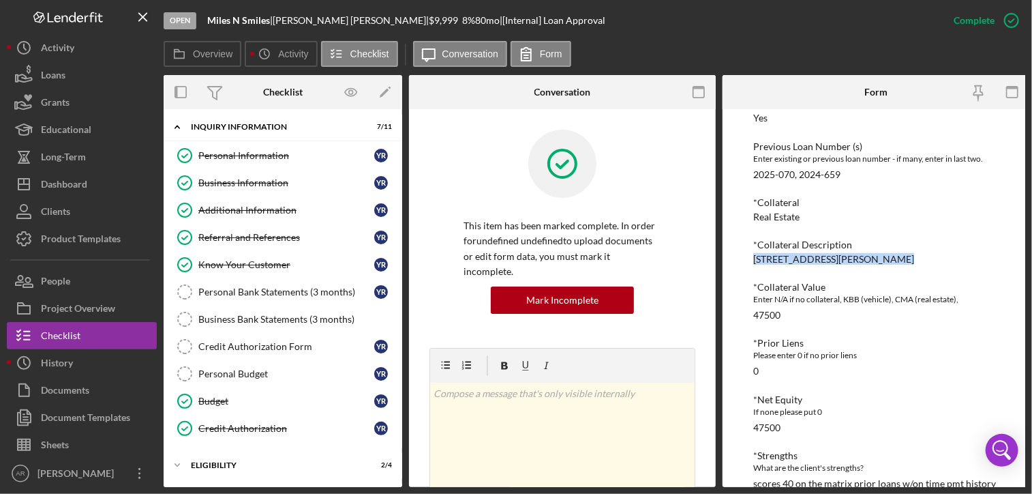
scroll to position [0, 0]
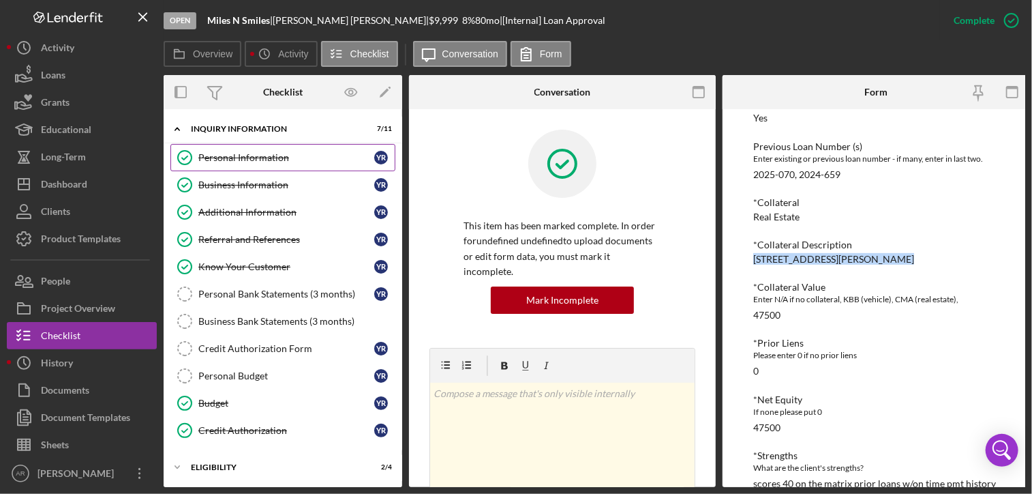
click at [248, 160] on div "Personal Information" at bounding box center [286, 157] width 176 height 11
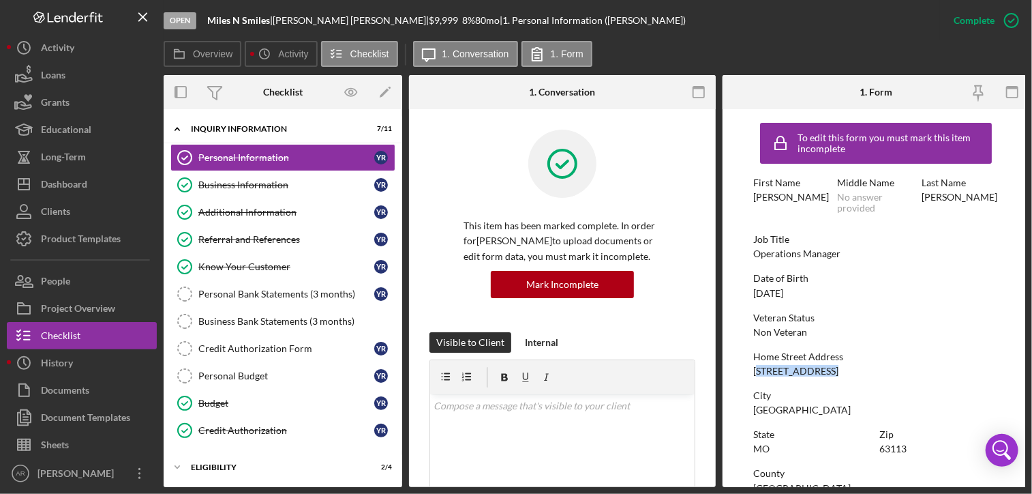
drag, startPoint x: 756, startPoint y: 371, endPoint x: 825, endPoint y: 377, distance: 69.8
click at [825, 377] on div "To edit this form you must mark this item incomplete First Name [PERSON_NAME] M…" at bounding box center [877, 433] width 246 height 634
drag, startPoint x: 825, startPoint y: 377, endPoint x: 753, endPoint y: 372, distance: 72.5
click at [754, 372] on div "[STREET_ADDRESS]" at bounding box center [796, 371] width 85 height 11
drag, startPoint x: 756, startPoint y: 370, endPoint x: 846, endPoint y: 371, distance: 90.0
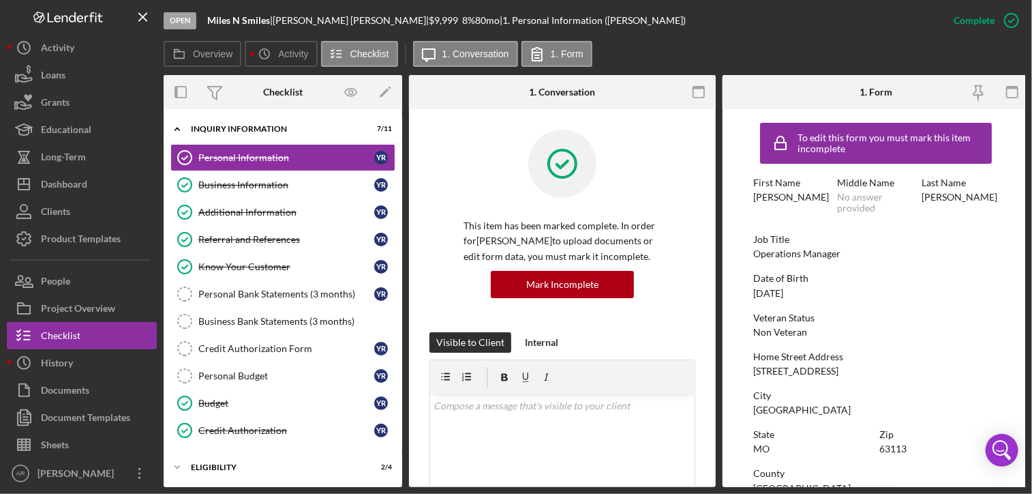
click at [846, 371] on div "Home Street Address [STREET_ADDRESS]" at bounding box center [877, 363] width 246 height 25
copy div "[STREET_ADDRESS]"
drag, startPoint x: 880, startPoint y: 448, endPoint x: 904, endPoint y: 449, distance: 23.2
click at [904, 449] on div "63113" at bounding box center [893, 448] width 27 height 11
copy div "63113"
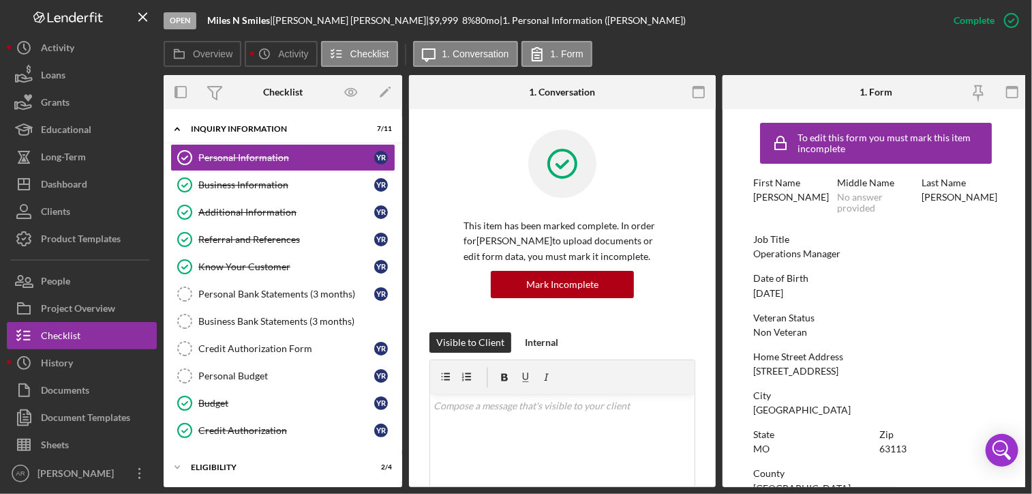
click at [780, 318] on div "Veteran Status" at bounding box center [877, 317] width 246 height 11
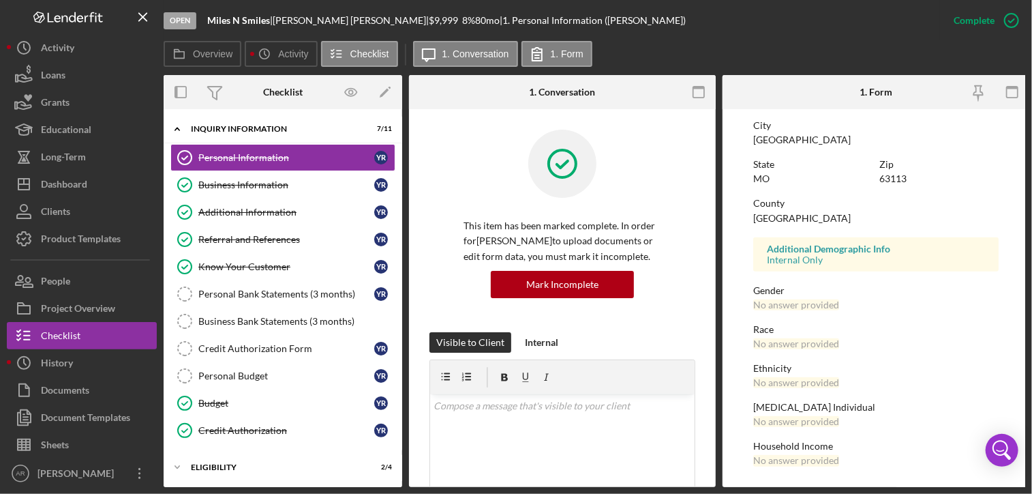
scroll to position [273, 0]
click at [758, 160] on div "State" at bounding box center [813, 164] width 119 height 11
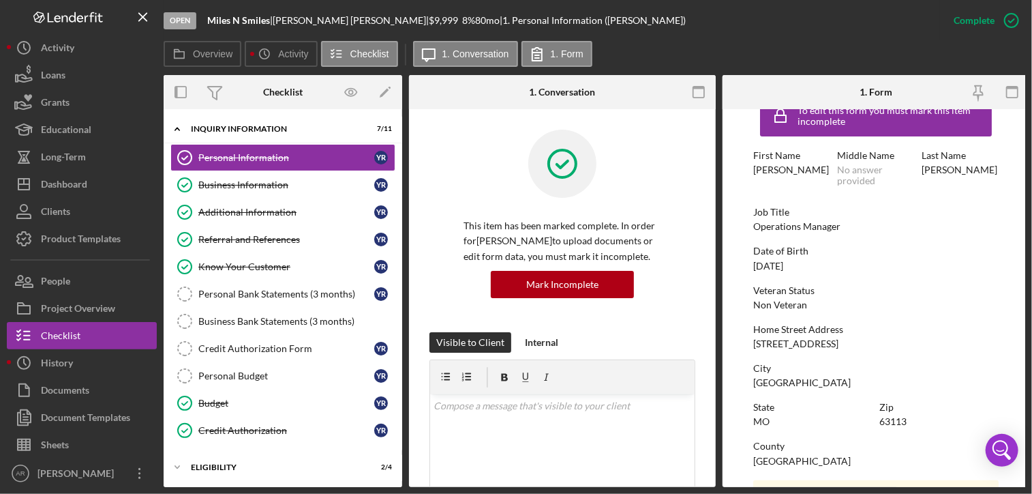
scroll to position [0, 0]
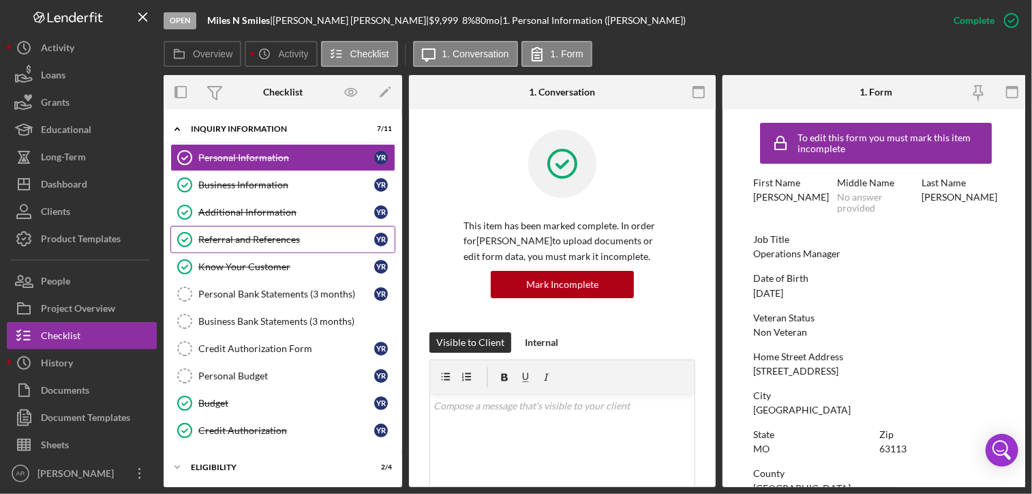
drag, startPoint x: 251, startPoint y: 188, endPoint x: 342, endPoint y: 231, distance: 101.3
click at [251, 188] on div "Business Information" at bounding box center [286, 184] width 176 height 11
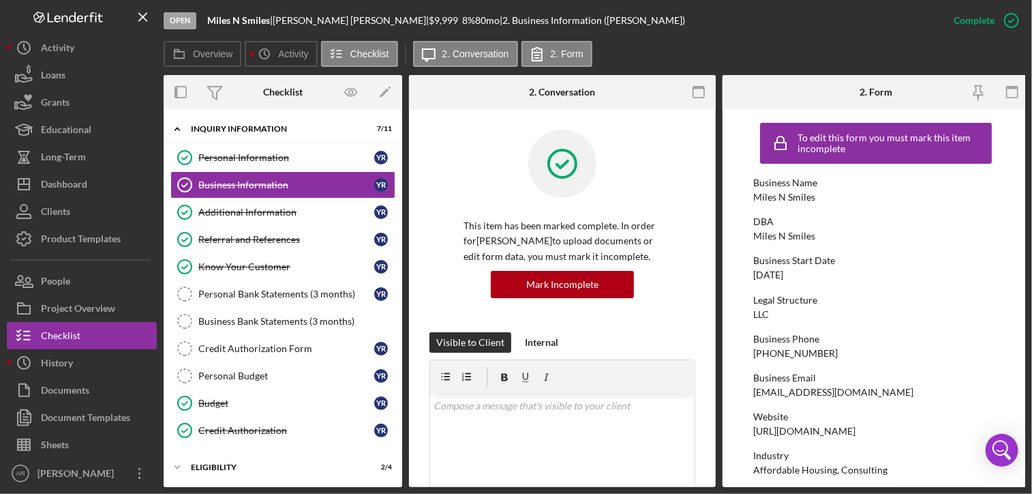
click at [761, 340] on div "Business Phone" at bounding box center [877, 338] width 246 height 11
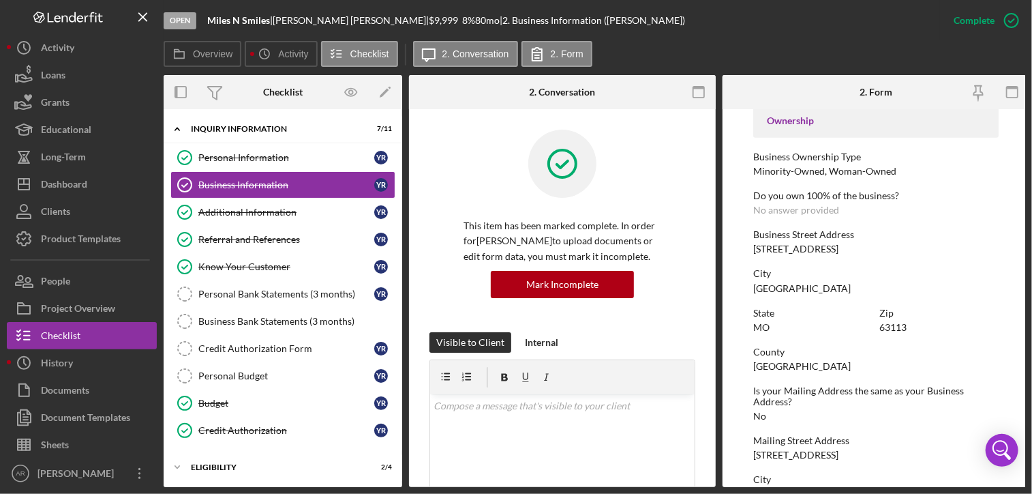
scroll to position [491, 0]
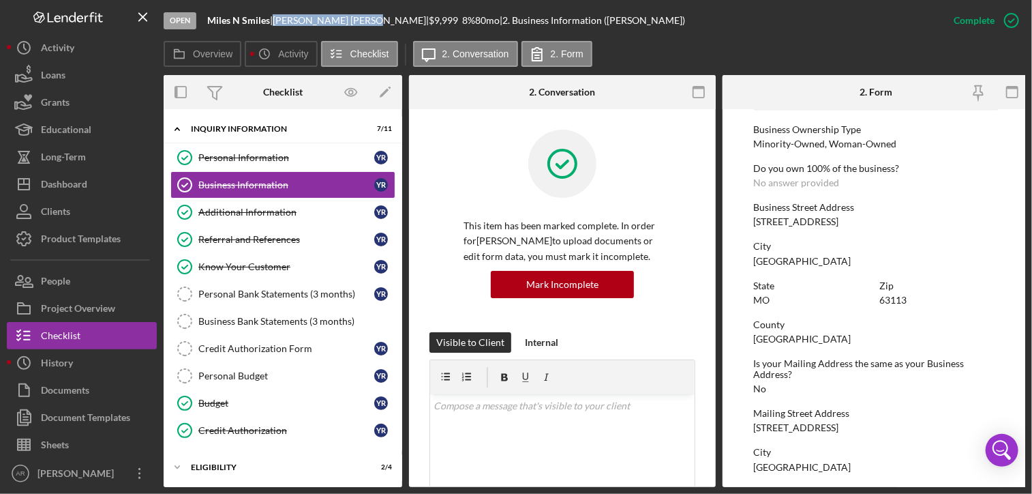
drag, startPoint x: 280, startPoint y: 21, endPoint x: 344, endPoint y: 19, distance: 64.1
click at [344, 19] on div "[PERSON_NAME] |" at bounding box center [351, 20] width 156 height 11
drag, startPoint x: 344, startPoint y: 19, endPoint x: 337, endPoint y: 18, distance: 7.5
copy div "[PERSON_NAME]"
click at [50, 182] on div "Dashboard" at bounding box center [64, 185] width 46 height 31
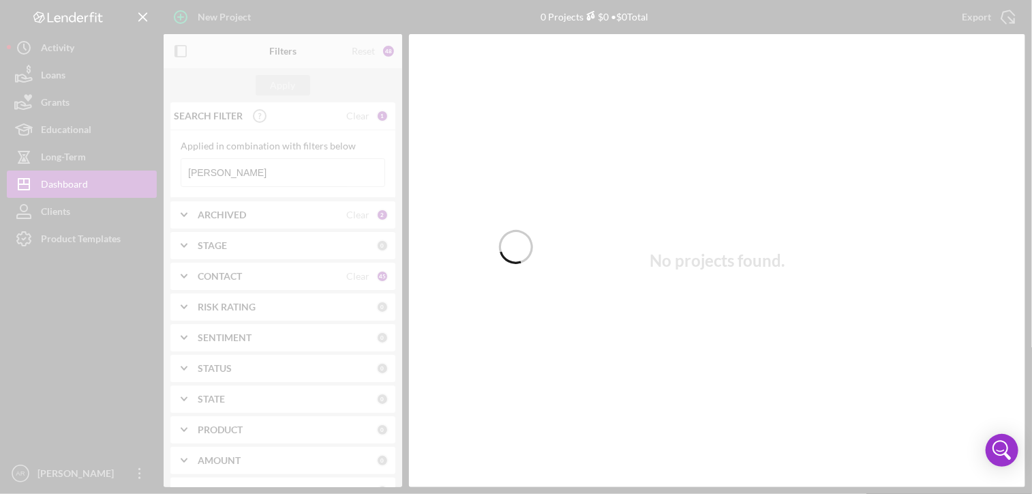
click at [235, 166] on div at bounding box center [516, 247] width 1032 height 494
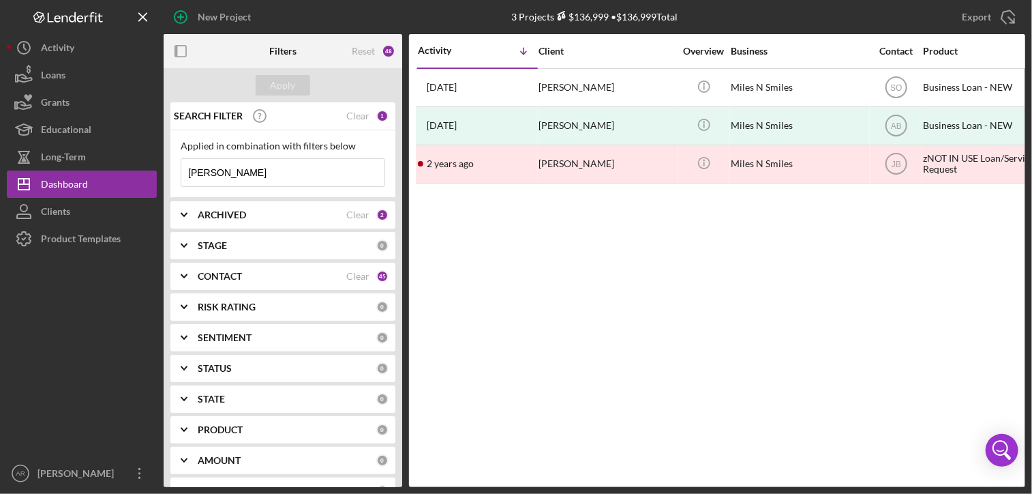
drag, startPoint x: 235, startPoint y: 166, endPoint x: 177, endPoint y: 172, distance: 58.2
click at [177, 172] on div "Applied in combination with filters below [PERSON_NAME] Icon/Menu Close" at bounding box center [282, 164] width 225 height 68
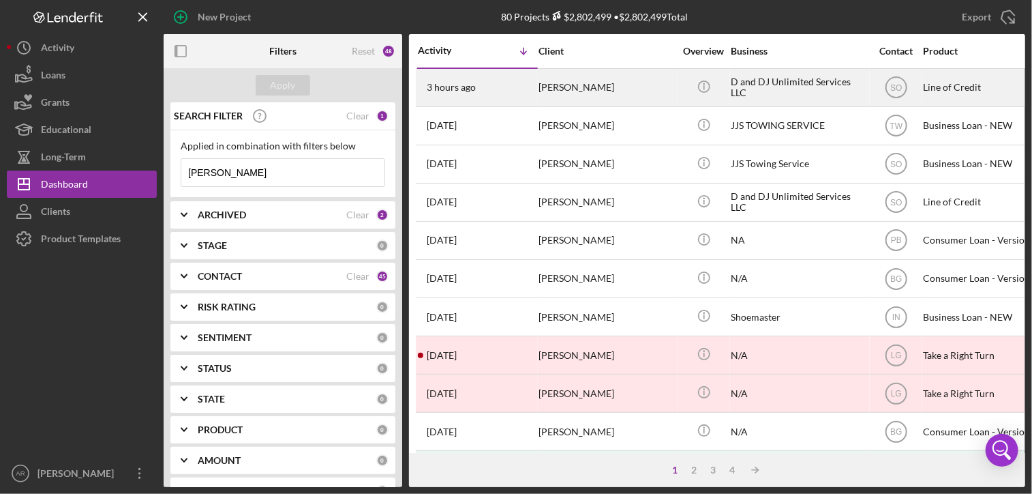
type input "[PERSON_NAME]"
click at [733, 87] on div "D and DJ Unlimited Services LLC" at bounding box center [799, 88] width 136 height 36
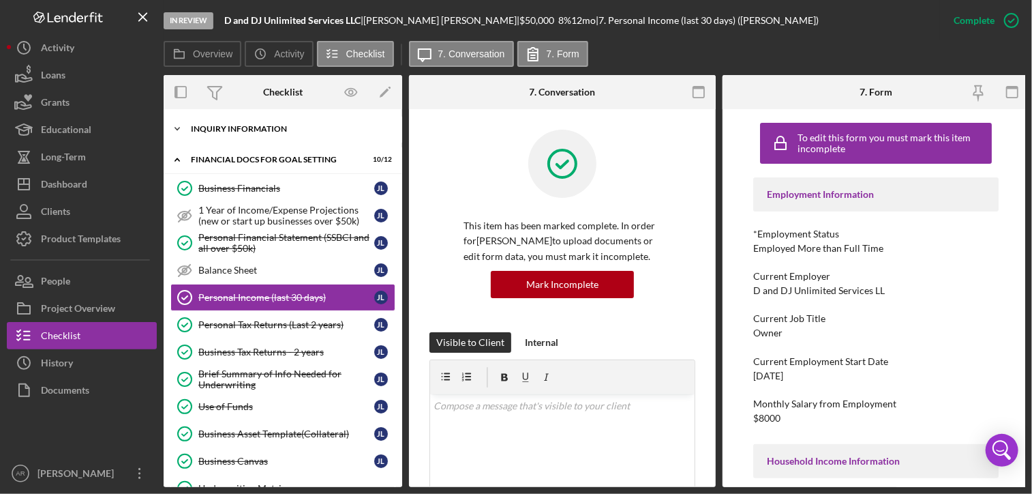
click at [177, 125] on icon "Icon/Expander" at bounding box center [177, 128] width 27 height 27
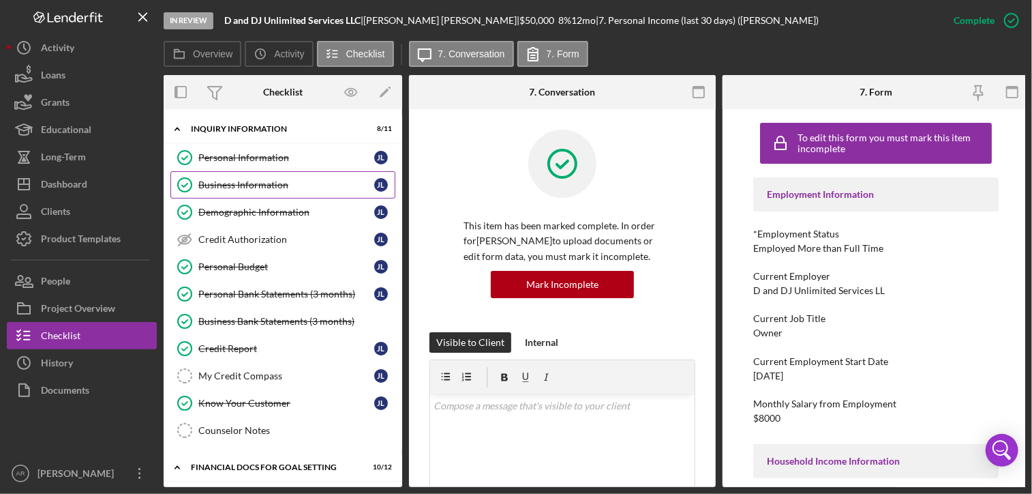
click at [239, 185] on div "Business Information" at bounding box center [286, 184] width 176 height 11
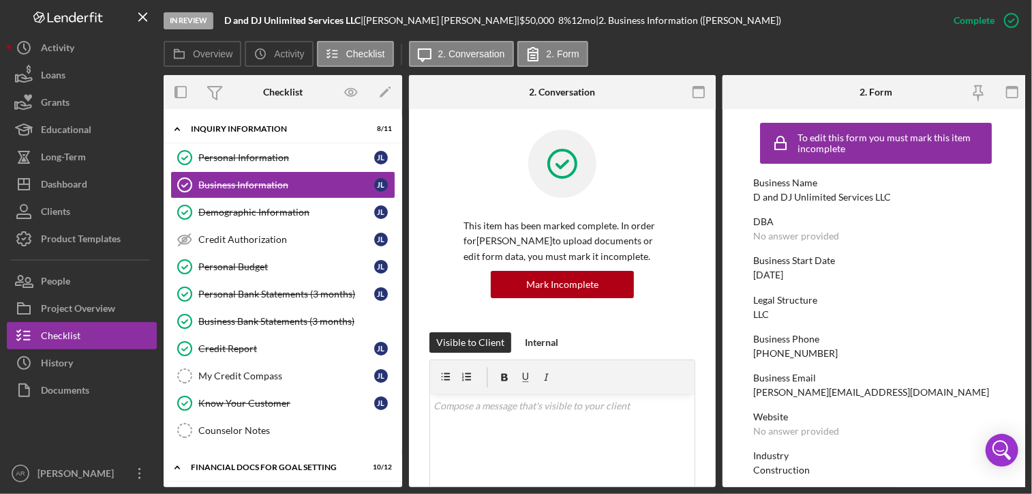
click at [776, 338] on div "Business Phone" at bounding box center [877, 338] width 246 height 11
drag, startPoint x: 374, startPoint y: 19, endPoint x: 412, endPoint y: 22, distance: 37.6
click at [412, 22] on div "[PERSON_NAME] |" at bounding box center [441, 20] width 156 height 11
copy div "[PERSON_NAME]"
